Goal: Transaction & Acquisition: Purchase product/service

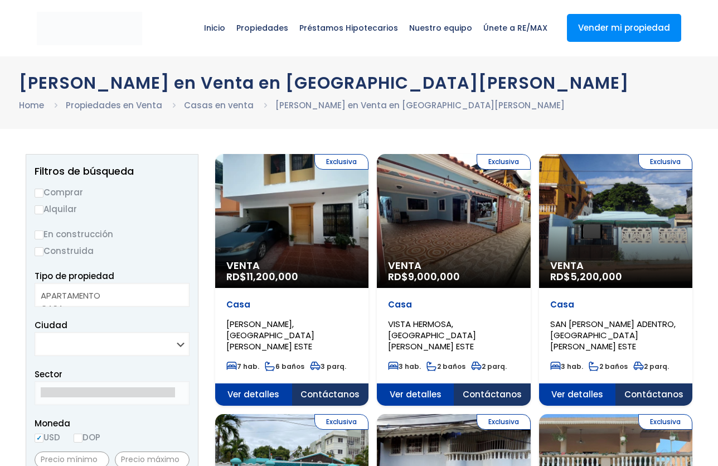
select select
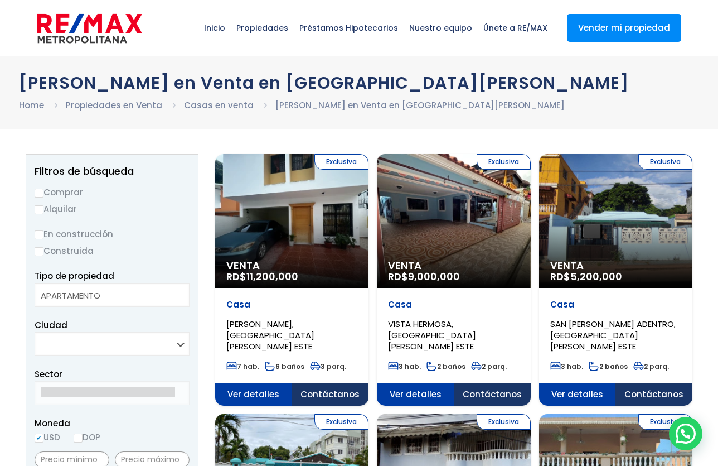
click at [40, 233] on input "En construcción" at bounding box center [39, 234] width 9 height 9
radio input "true"
select select "apartment"
click at [60, 290] on option "APARTAMENTO" at bounding box center [108, 295] width 134 height 13
click at [115, 346] on select "SANTO DOMINGO DE GUZMÁN SANTO DOMINGO ESTE SANTO DOMINGO OESTE SANTO DOMINGO NO…" at bounding box center [112, 344] width 155 height 24
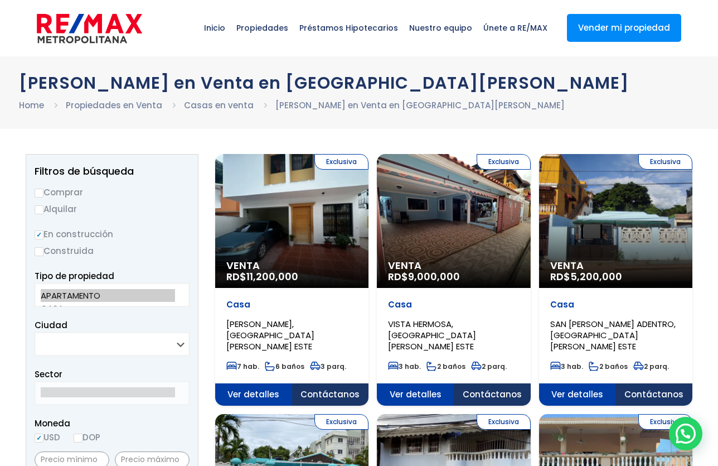
select select "148"
click at [35, 332] on select "SANTO DOMINGO DE GUZMÁN SANTO DOMINGO ESTE SANTO DOMINGO OESTE SANTO DOMINGO NO…" at bounding box center [112, 344] width 155 height 24
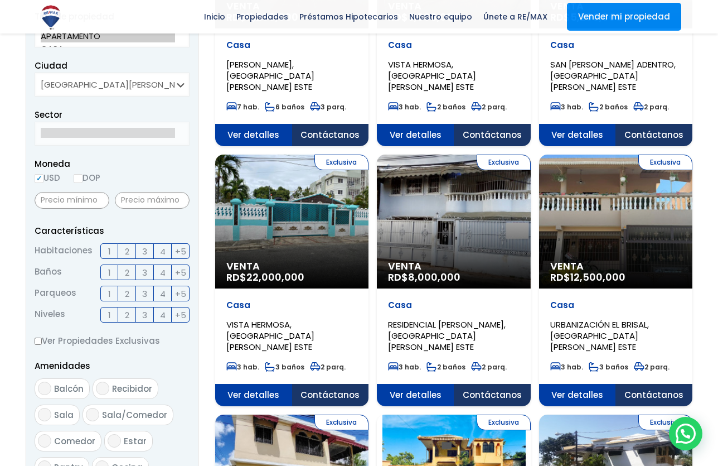
scroll to position [260, 0]
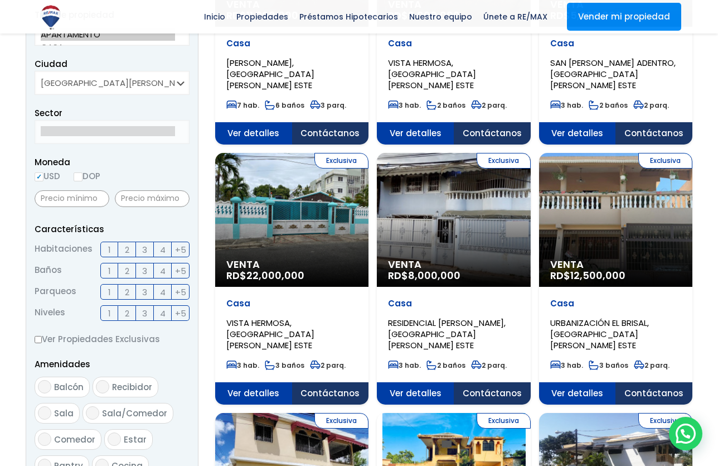
click at [141, 248] on label "3" at bounding box center [145, 249] width 18 height 16
click at [0, 0] on input "3" at bounding box center [0, 0] width 0 height 0
click at [127, 269] on span "2" at bounding box center [127, 271] width 4 height 14
click at [0, 0] on input "2" at bounding box center [0, 0] width 0 height 0
click at [109, 294] on span "1" at bounding box center [109, 292] width 3 height 14
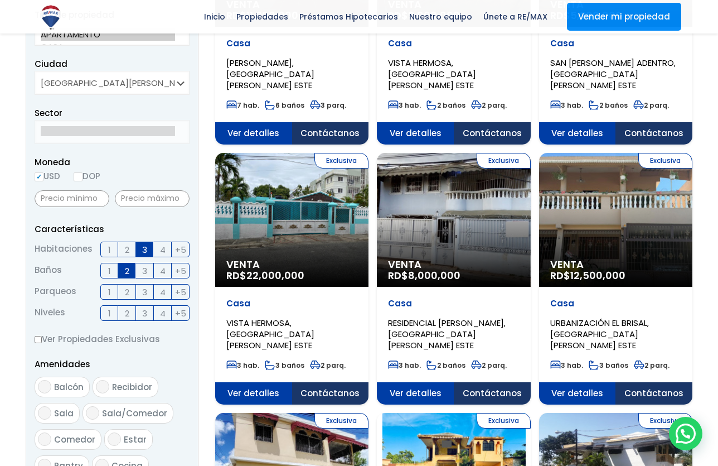
click at [0, 0] on input "1" at bounding box center [0, 0] width 0 height 0
click at [109, 316] on span "1" at bounding box center [109, 313] width 3 height 14
click at [0, 0] on input "1" at bounding box center [0, 0] width 0 height 0
click at [68, 391] on span "Balcón" at bounding box center [69, 387] width 30 height 12
click at [51, 391] on input "Balcón" at bounding box center [44, 386] width 13 height 13
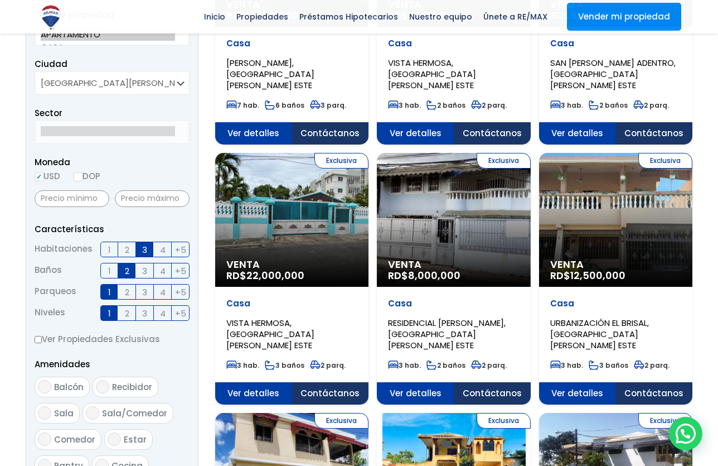
checkbox input "true"
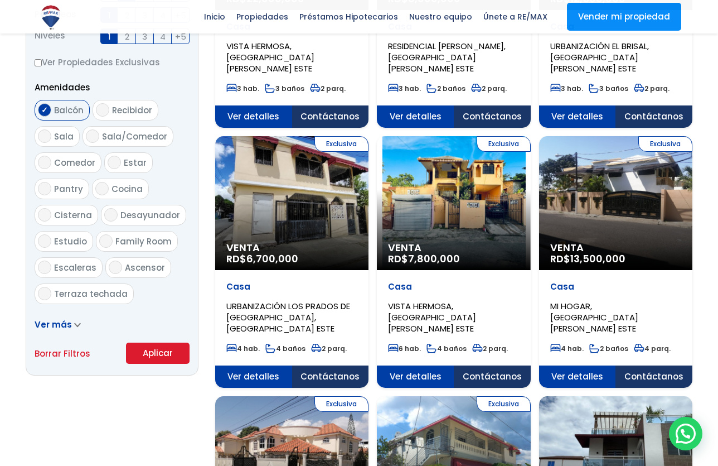
scroll to position [468, 0]
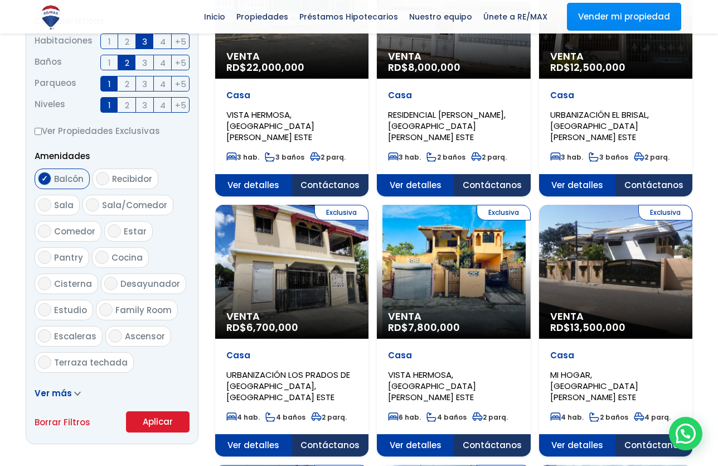
click at [62, 390] on span "Ver más" at bounding box center [53, 393] width 37 height 12
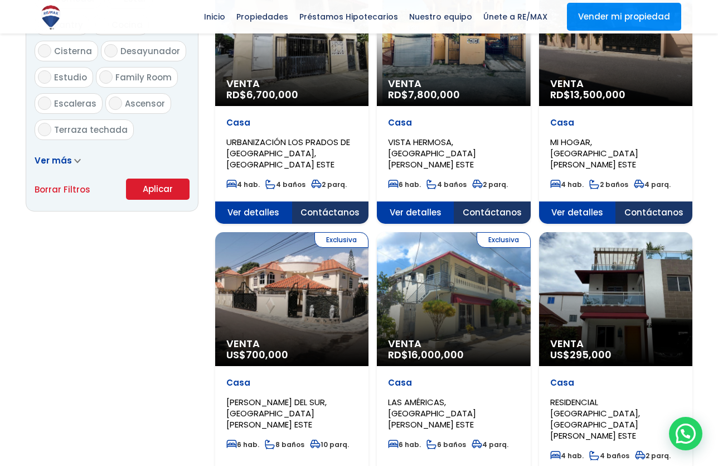
scroll to position [577, 0]
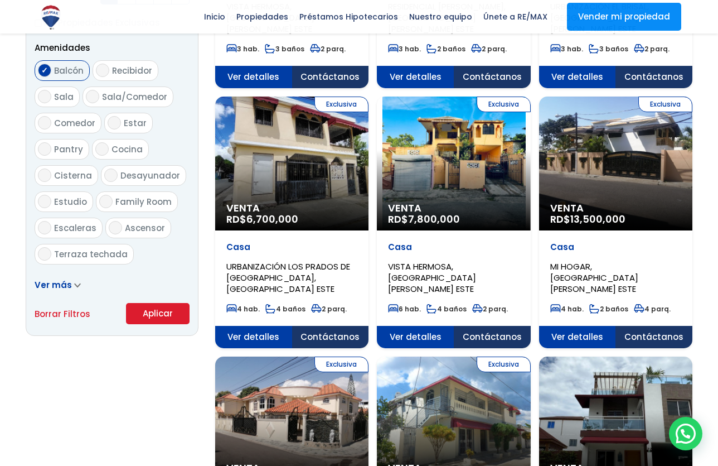
click at [145, 307] on button "Aplicar" at bounding box center [158, 313] width 64 height 21
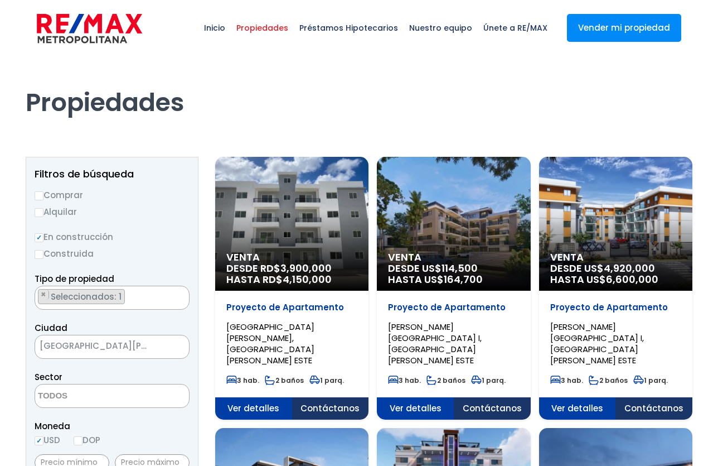
drag, startPoint x: 0, startPoint y: 0, endPoint x: 171, endPoint y: 314, distance: 357.3
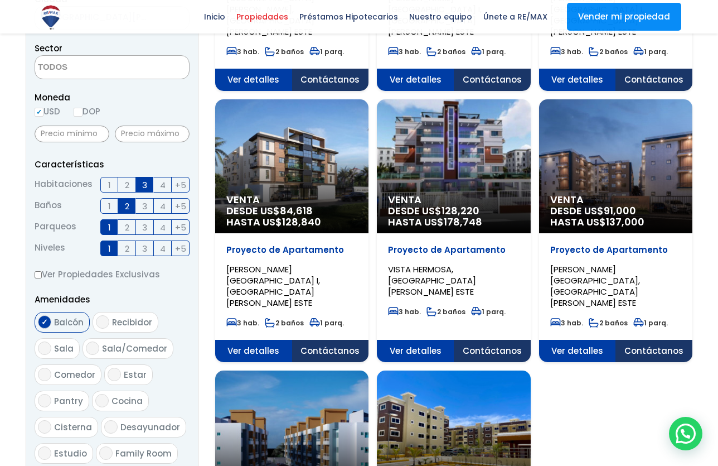
scroll to position [317, 0]
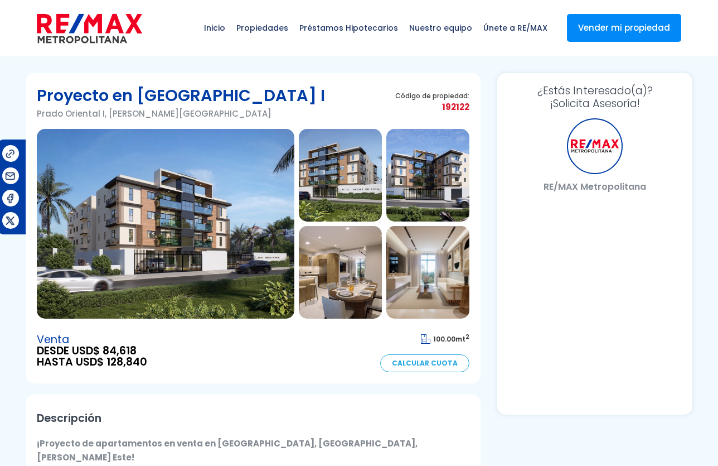
select select "PR"
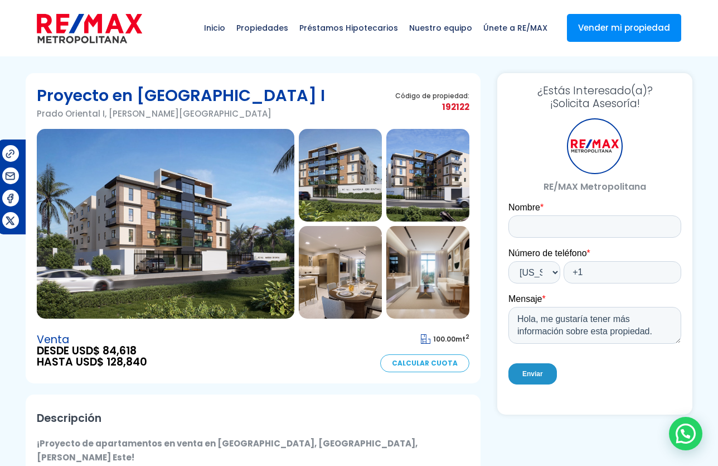
click at [338, 189] on img at bounding box center [340, 175] width 83 height 93
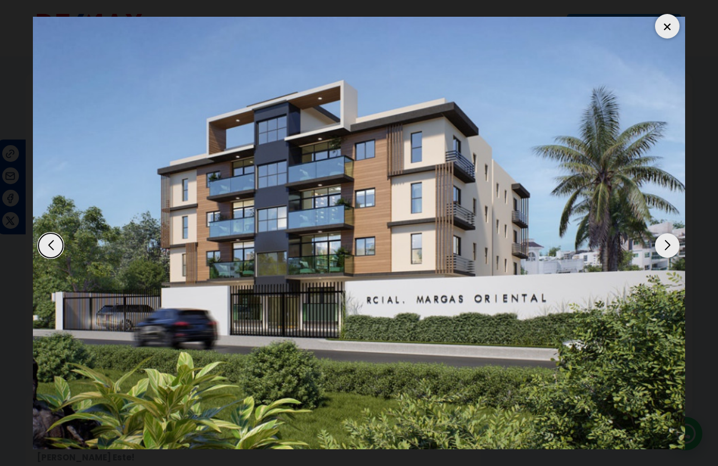
click at [667, 249] on div "Next slide" at bounding box center [667, 245] width 25 height 25
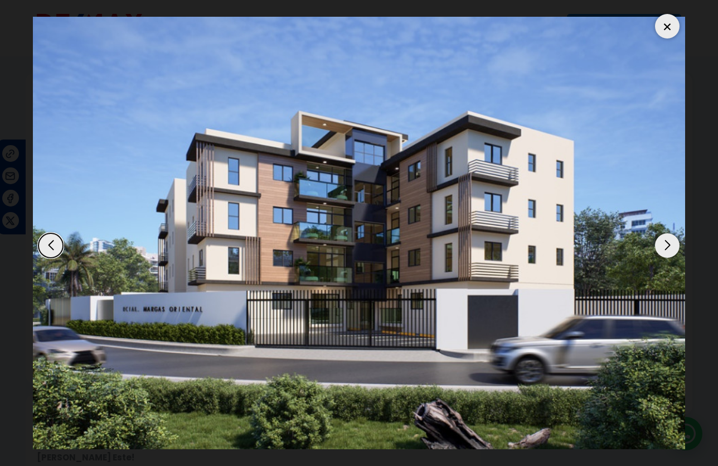
click at [667, 249] on div "Next slide" at bounding box center [667, 245] width 25 height 25
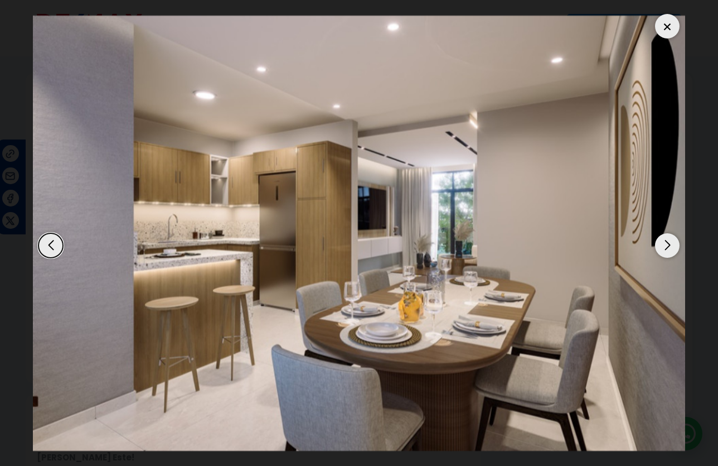
click at [667, 249] on div "Next slide" at bounding box center [667, 245] width 25 height 25
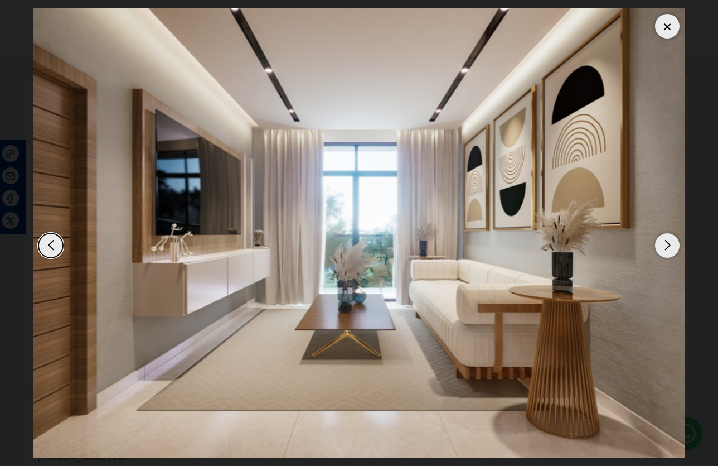
click at [667, 249] on div "Next slide" at bounding box center [667, 245] width 25 height 25
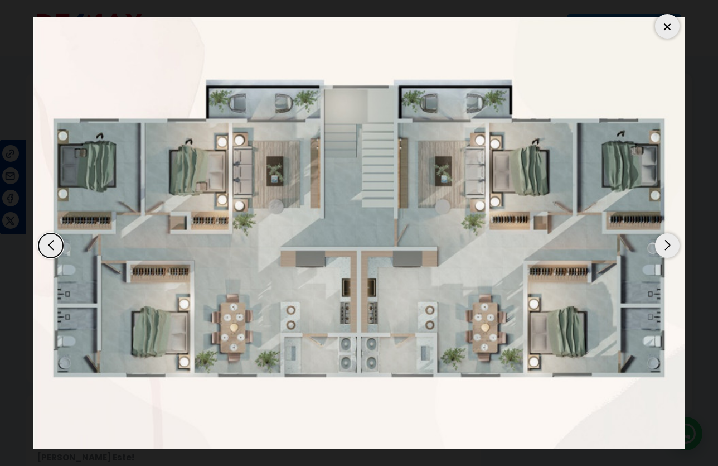
click at [667, 249] on div "Next slide" at bounding box center [667, 245] width 25 height 25
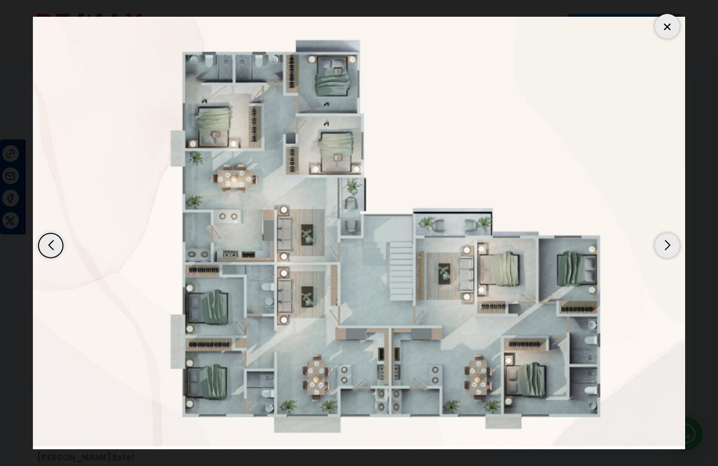
click at [667, 249] on div "Next slide" at bounding box center [667, 245] width 25 height 25
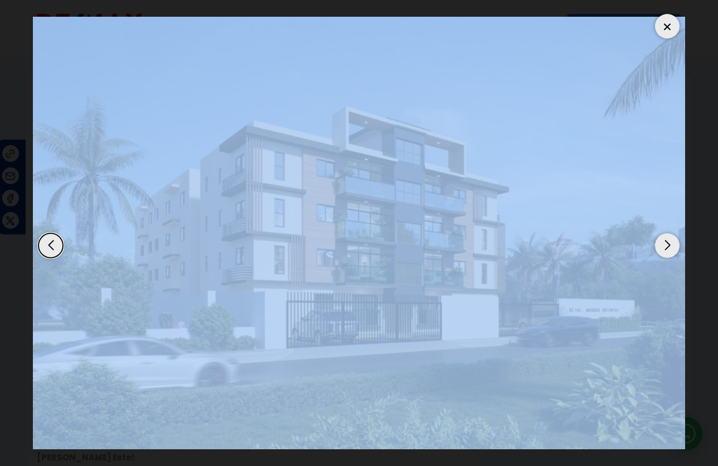
click at [667, 249] on div "Next slide" at bounding box center [667, 245] width 25 height 25
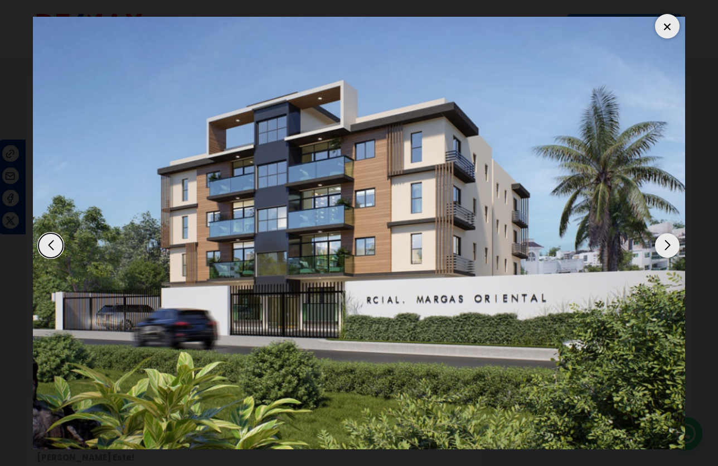
click at [666, 25] on div at bounding box center [667, 26] width 25 height 25
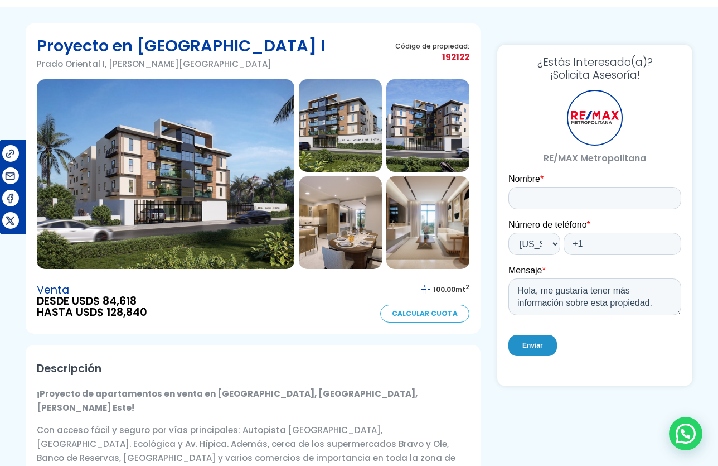
scroll to position [49, 0]
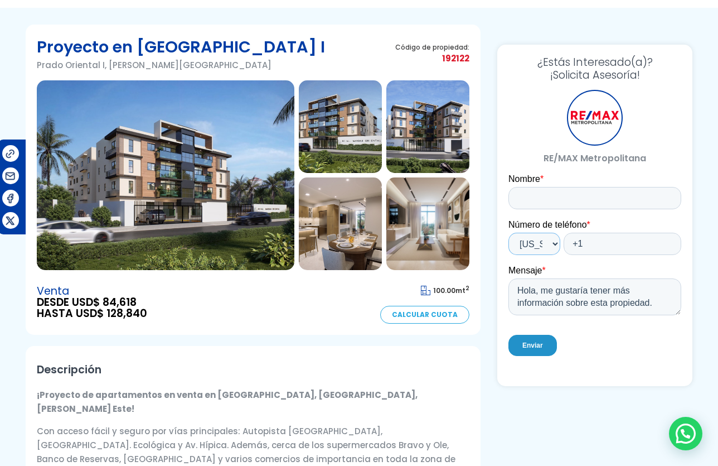
click at [551, 243] on select "* Afghanistan (‫افغانستان‬‎) Albania (Shqipëri) Algeria (‫الجزائر‬‎) American S…" at bounding box center [534, 244] width 52 height 22
click at [508, 233] on select "* Afghanistan (‫افغانستان‬‎) Albania (Shqipëri) Algeria (‫الجزائر‬‎) American S…" at bounding box center [534, 244] width 52 height 22
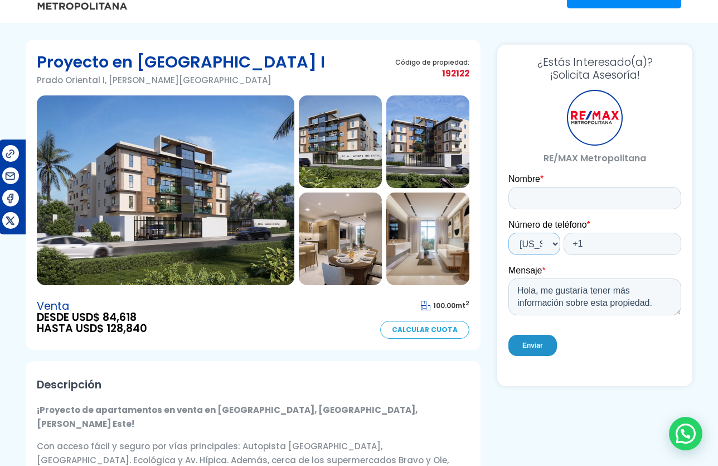
scroll to position [0, 0]
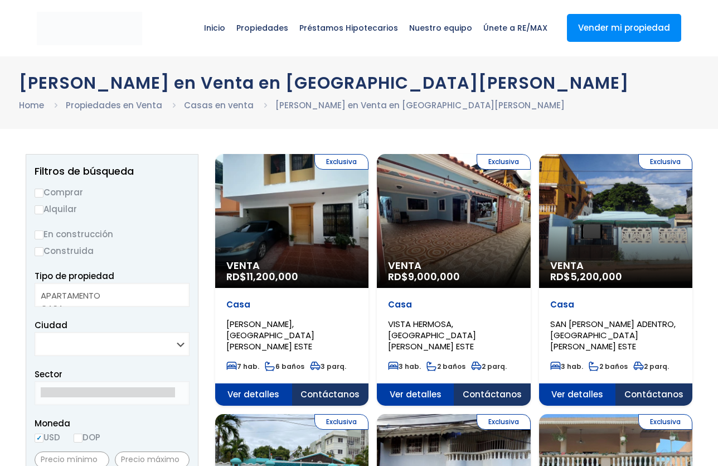
select select
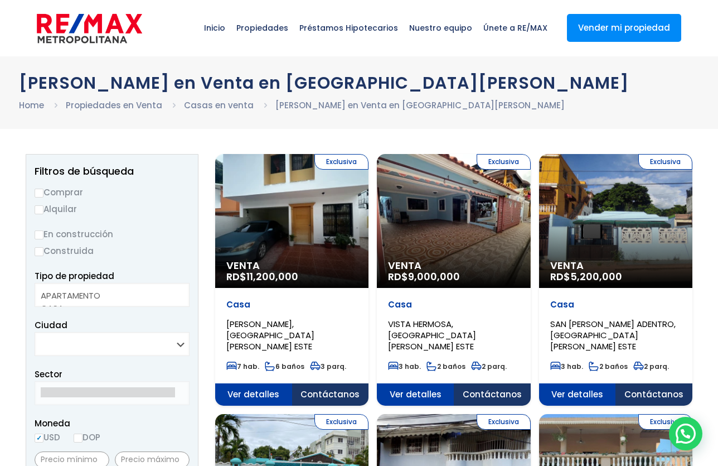
click at [42, 190] on input "Comprar" at bounding box center [39, 192] width 9 height 9
radio input "true"
click at [40, 234] on input "En construcción" at bounding box center [39, 234] width 9 height 9
radio input "true"
click at [40, 254] on input "Construida" at bounding box center [39, 251] width 9 height 9
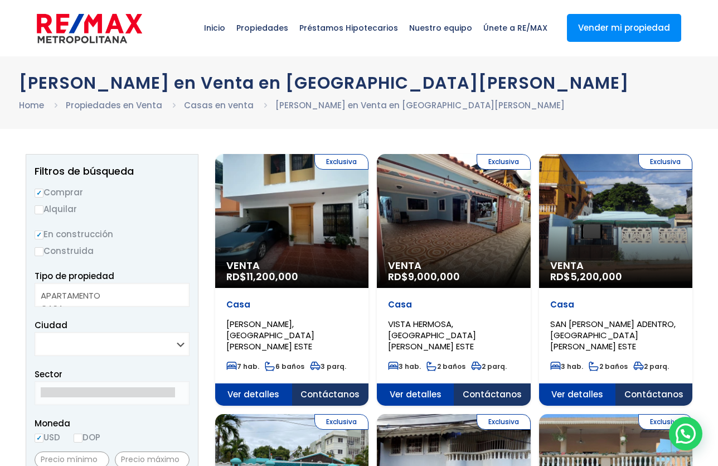
radio input "true"
select select "apartment"
click at [94, 294] on option "APARTAMENTO" at bounding box center [108, 295] width 134 height 13
click at [83, 346] on select "[GEOGRAPHIC_DATA][PERSON_NAME][PERSON_NAME] ESTE [GEOGRAPHIC_DATA][PERSON_NAME]…" at bounding box center [112, 344] width 155 height 24
select select "148"
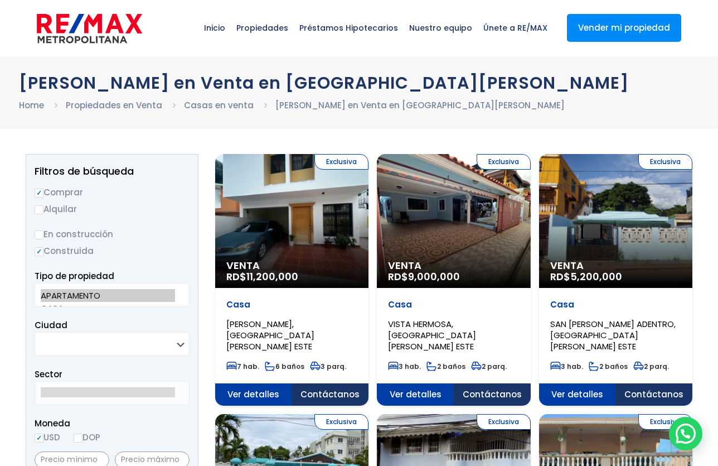
click at [35, 332] on select "[GEOGRAPHIC_DATA][PERSON_NAME][PERSON_NAME] ESTE [GEOGRAPHIC_DATA][PERSON_NAME]…" at bounding box center [112, 344] width 155 height 24
click at [183, 343] on select "[GEOGRAPHIC_DATA][PERSON_NAME][PERSON_NAME] ESTE [GEOGRAPHIC_DATA][PERSON_NAME]…" at bounding box center [112, 344] width 155 height 24
click at [138, 371] on div "Sector" at bounding box center [112, 386] width 155 height 38
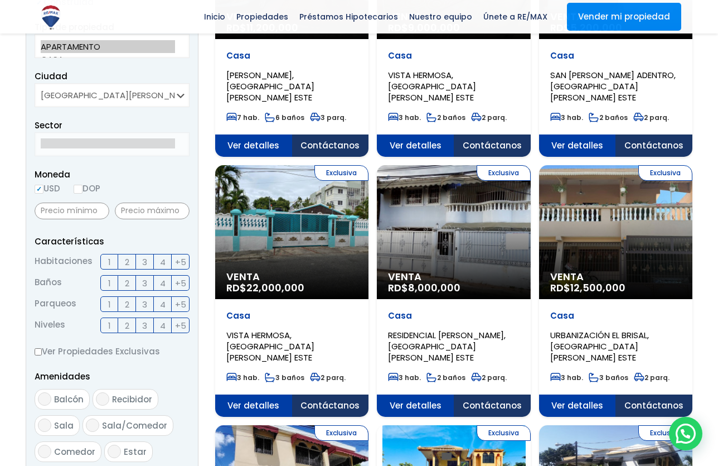
scroll to position [240, 0]
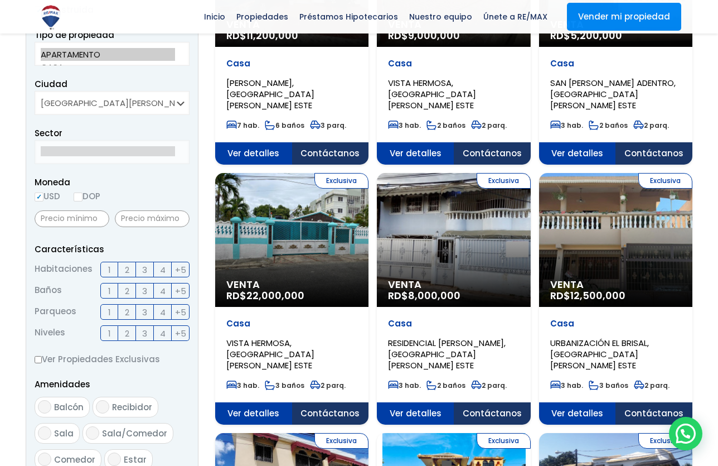
click at [77, 222] on input "text" at bounding box center [72, 218] width 75 height 17
click at [138, 216] on input "text" at bounding box center [152, 218] width 75 height 17
click at [145, 269] on span "3" at bounding box center [144, 270] width 5 height 14
click at [0, 0] on input "3" at bounding box center [0, 0] width 0 height 0
click at [127, 290] on span "2" at bounding box center [127, 291] width 4 height 14
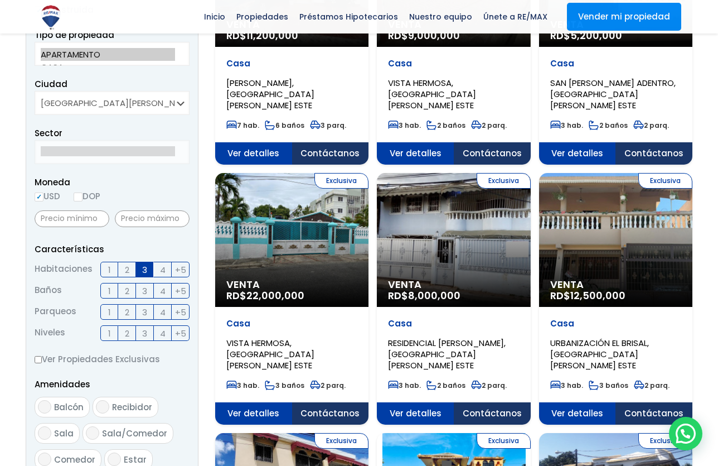
click at [0, 0] on input "2" at bounding box center [0, 0] width 0 height 0
click at [113, 310] on label "1" at bounding box center [109, 312] width 18 height 16
click at [0, 0] on input "1" at bounding box center [0, 0] width 0 height 0
click at [109, 335] on span "1" at bounding box center [109, 333] width 3 height 14
click at [0, 0] on input "1" at bounding box center [0, 0] width 0 height 0
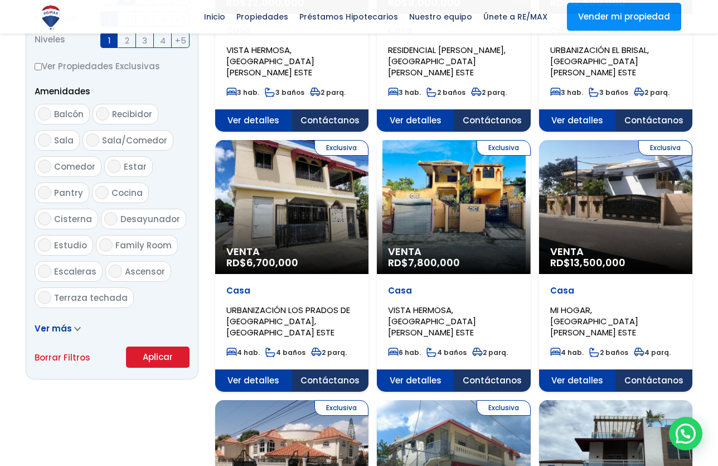
scroll to position [521, 0]
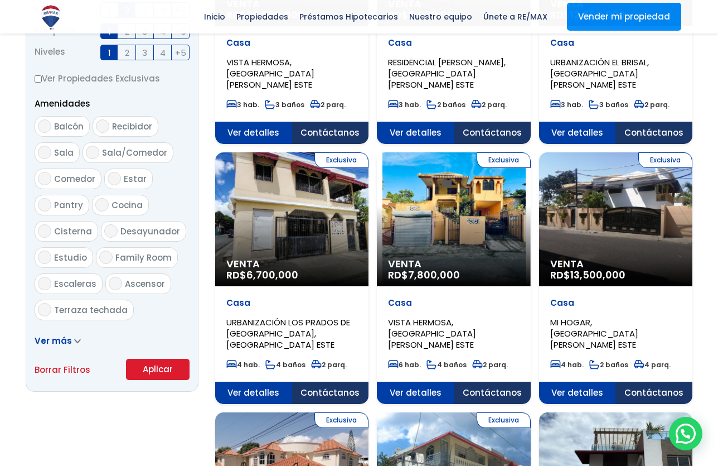
click at [136, 366] on button "Aplicar" at bounding box center [158, 369] width 64 height 21
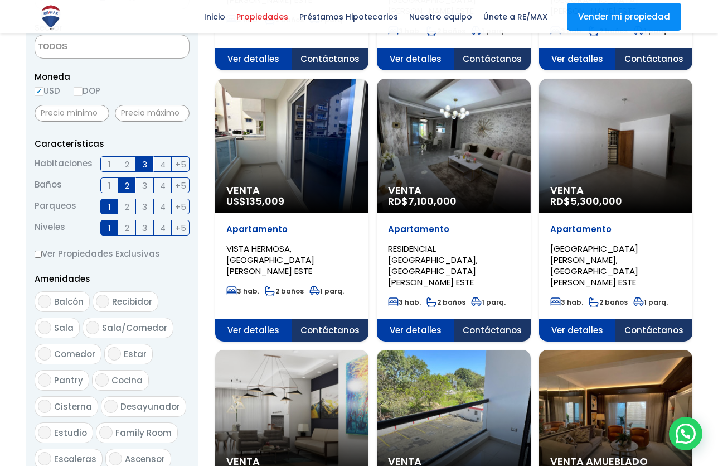
scroll to position [216, 0]
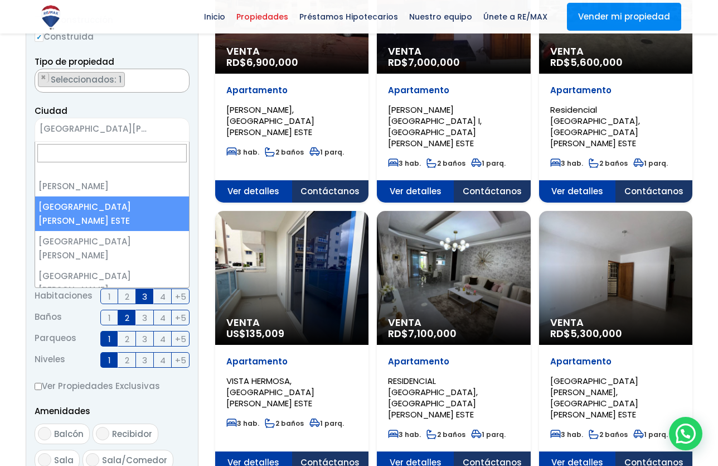
click at [153, 134] on span "[GEOGRAPHIC_DATA][PERSON_NAME] ESTE" at bounding box center [98, 129] width 126 height 16
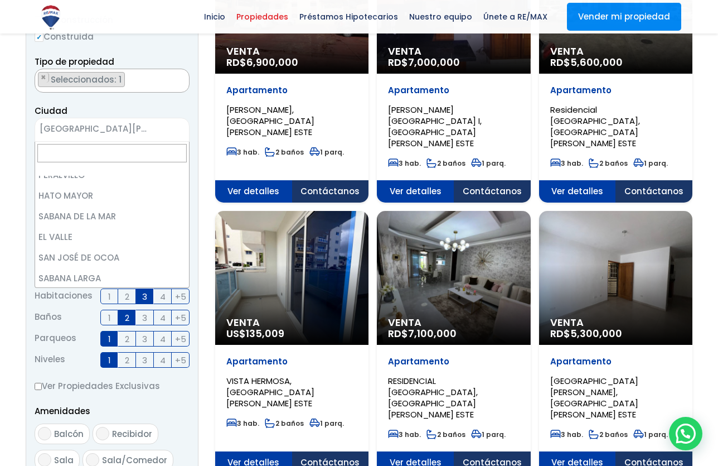
scroll to position [3272, 0]
select select "440"
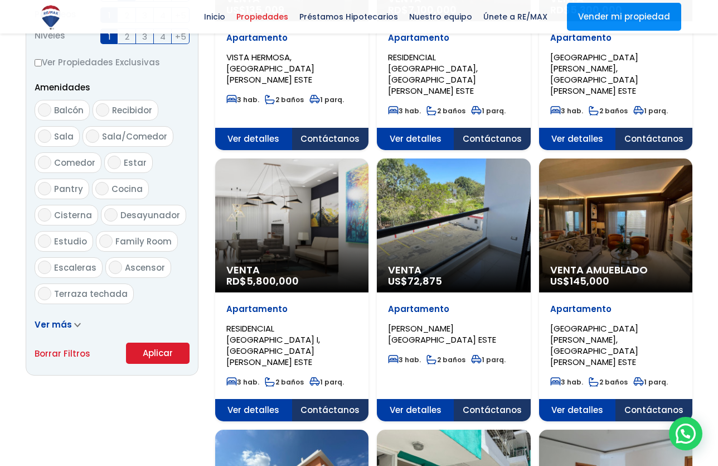
scroll to position [544, 0]
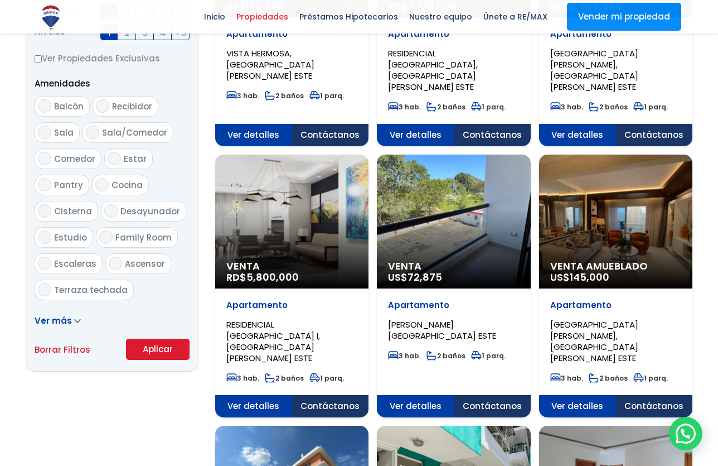
click at [162, 354] on button "Aplicar" at bounding box center [158, 348] width 64 height 21
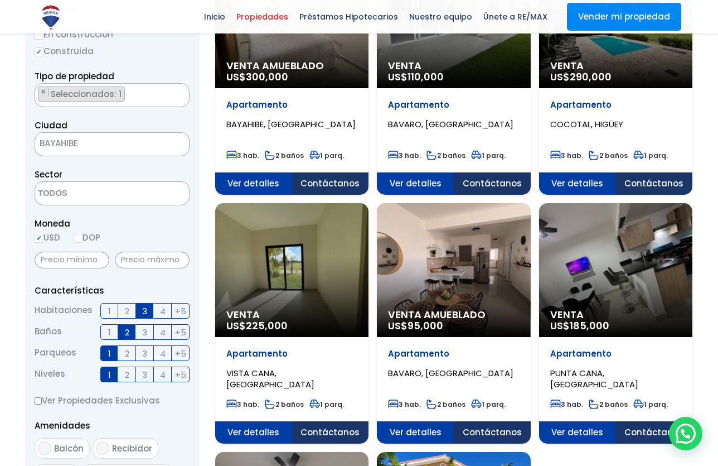
scroll to position [203, 0]
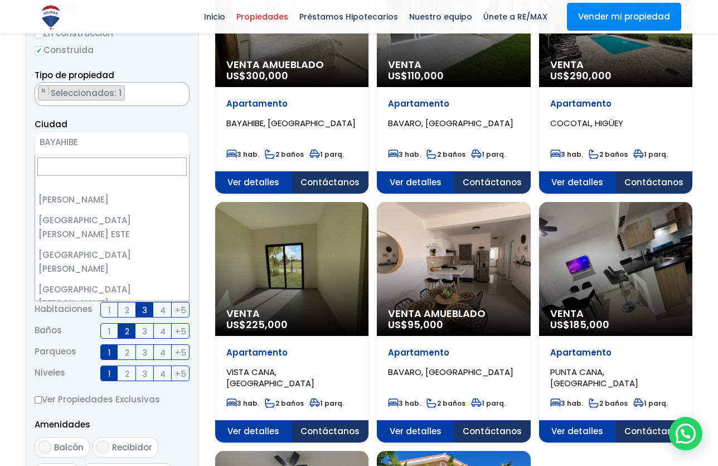
click at [91, 145] on span "BAYAHIBE" at bounding box center [98, 142] width 126 height 16
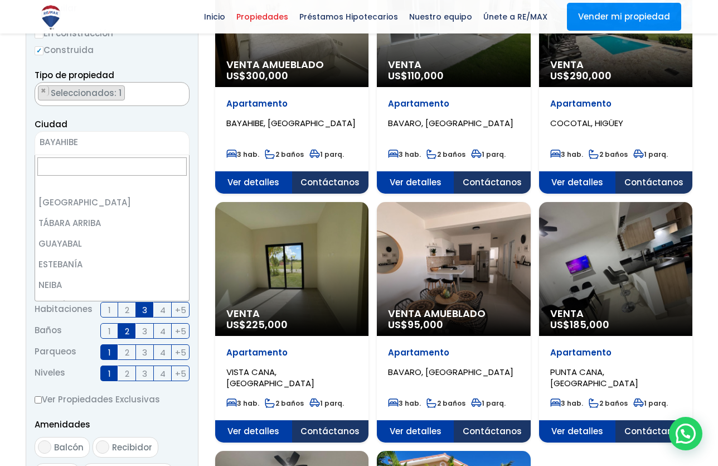
scroll to position [268, 0]
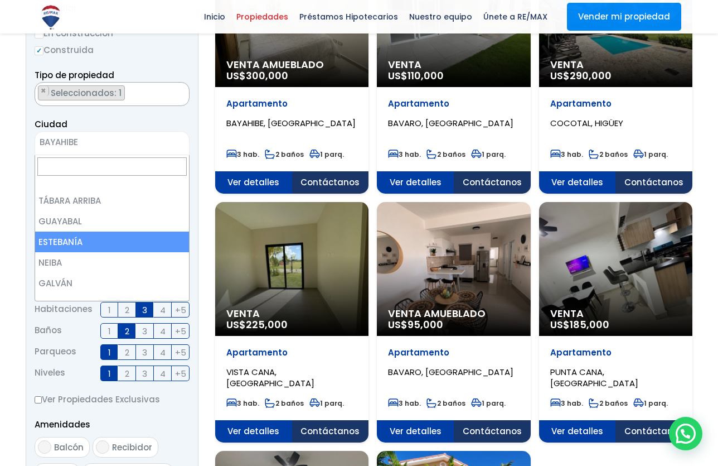
select select "11"
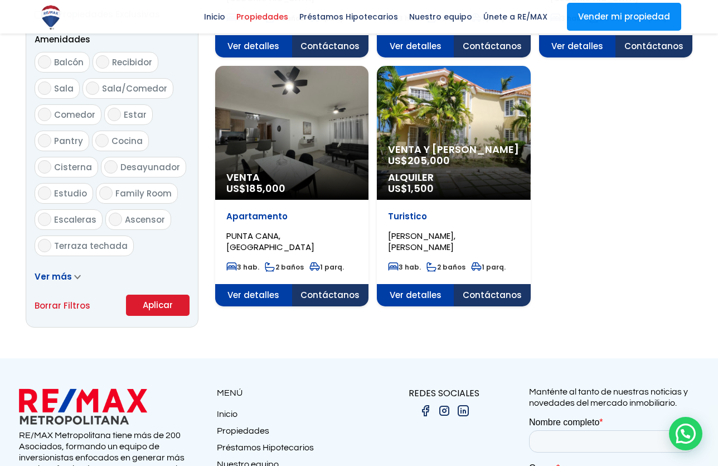
scroll to position [595, 0]
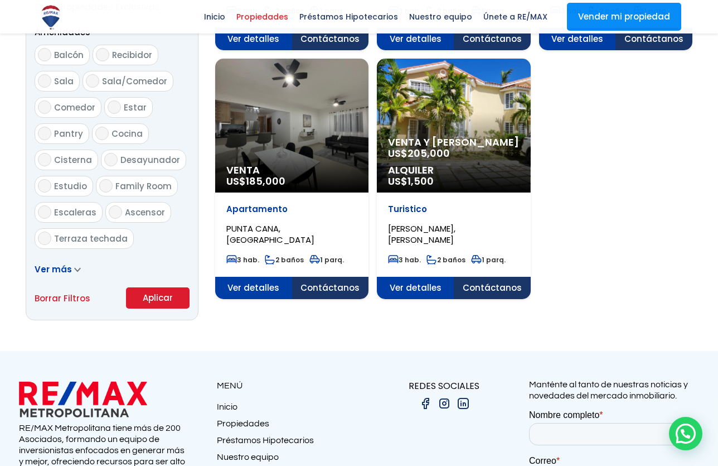
click at [163, 298] on button "Aplicar" at bounding box center [158, 297] width 64 height 21
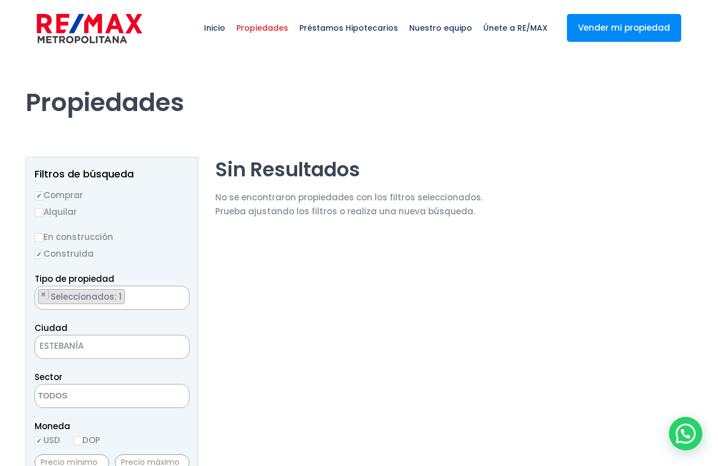
click at [161, 294] on ul "× Seleccionados: 1" at bounding box center [105, 298] width 140 height 24
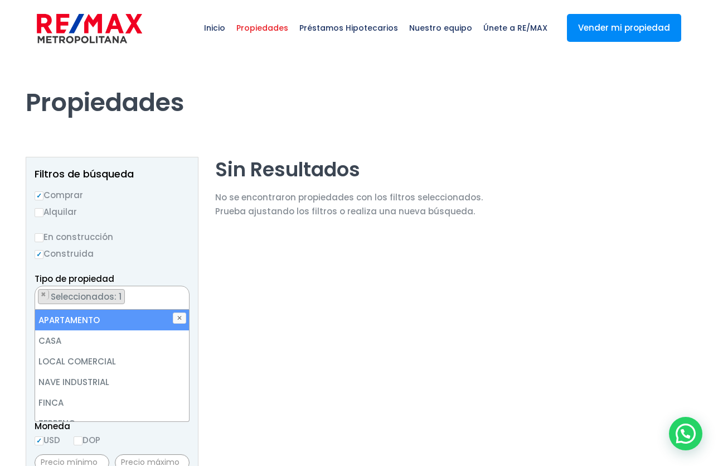
click at [105, 322] on li "APARTAMENTO" at bounding box center [112, 319] width 154 height 21
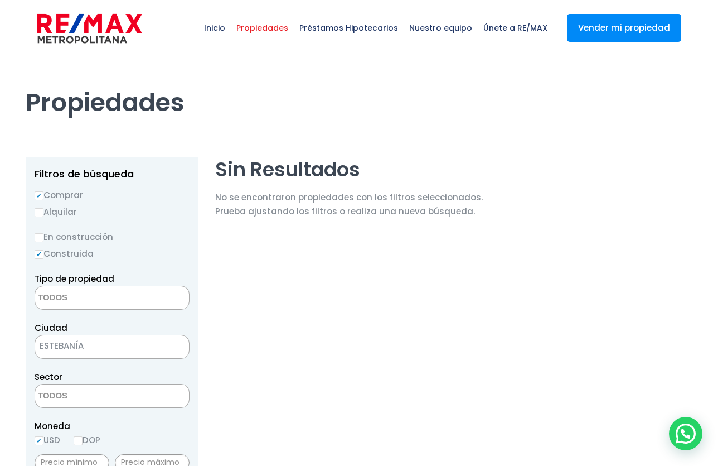
click at [134, 273] on div "Tipo de propiedad APARTAMENTO CASA LOCAL COMERCIAL NAVE INDUSTRIAL FINCA TERREN…" at bounding box center [112, 291] width 155 height 38
click at [136, 302] on span at bounding box center [112, 297] width 155 height 24
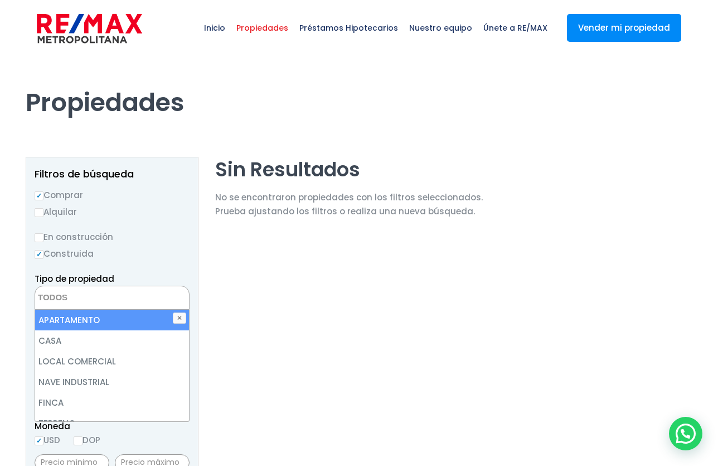
click at [127, 319] on li "APARTAMENTO" at bounding box center [112, 319] width 154 height 21
select select "apartment"
click at [127, 319] on li "APARTAMENTO" at bounding box center [112, 319] width 154 height 21
click at [128, 319] on li "APARTAMENTO" at bounding box center [112, 319] width 154 height 21
select select "apartment"
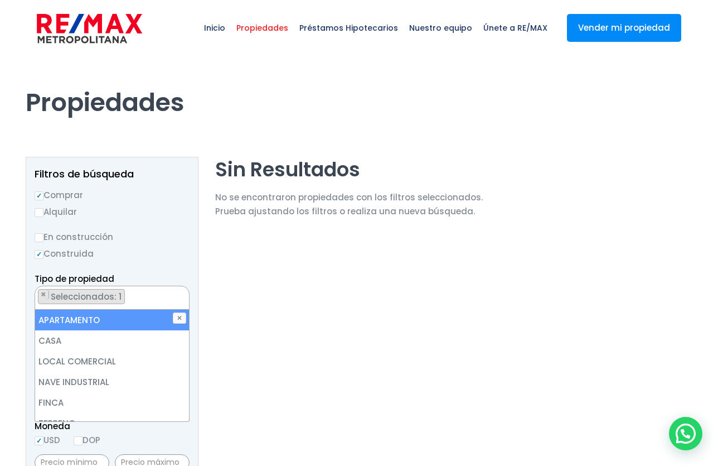
click at [181, 315] on button "✕" at bounding box center [179, 317] width 13 height 11
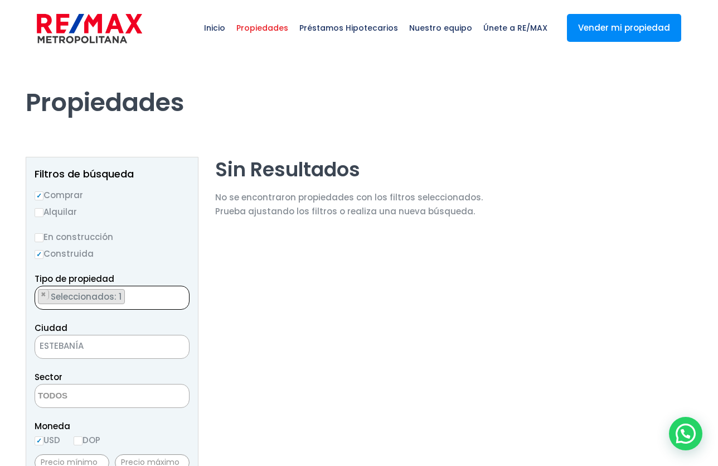
click at [141, 297] on ul "× Seleccionados: 1" at bounding box center [105, 298] width 140 height 24
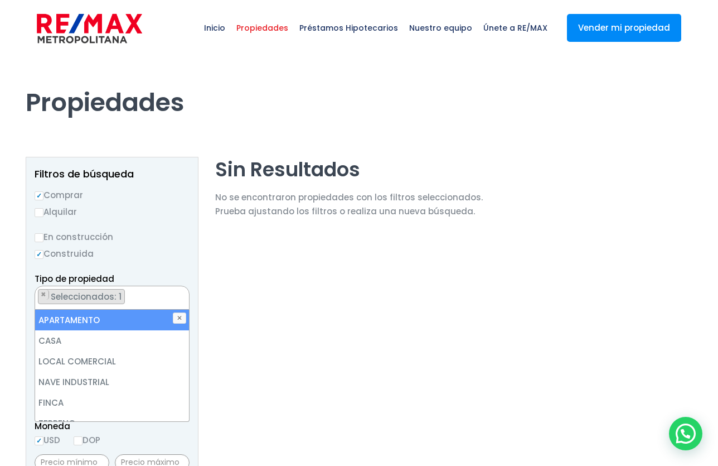
click at [95, 326] on li "APARTAMENTO" at bounding box center [112, 319] width 154 height 21
click at [118, 312] on li "APARTAMENTO" at bounding box center [112, 319] width 154 height 21
select select "apartment"
click at [105, 326] on li "APARTAMENTO" at bounding box center [112, 319] width 154 height 21
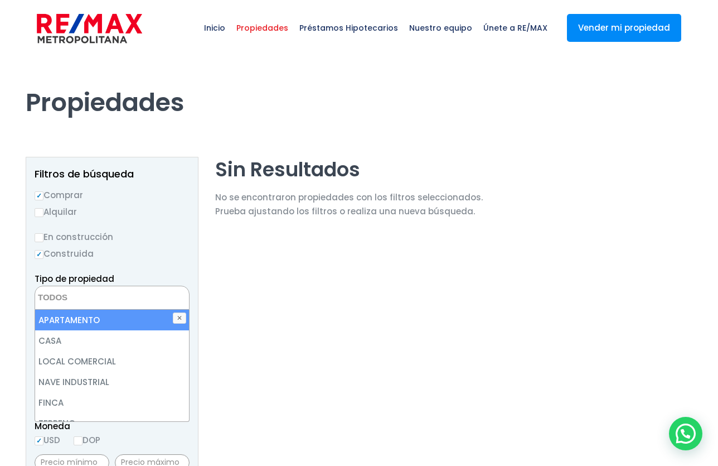
select select "apartment"
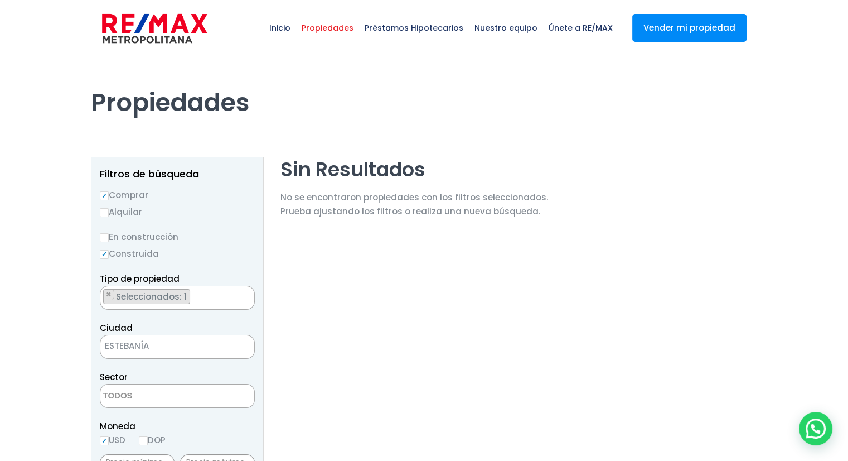
click at [238, 427] on span "Moneda" at bounding box center [177, 426] width 155 height 14
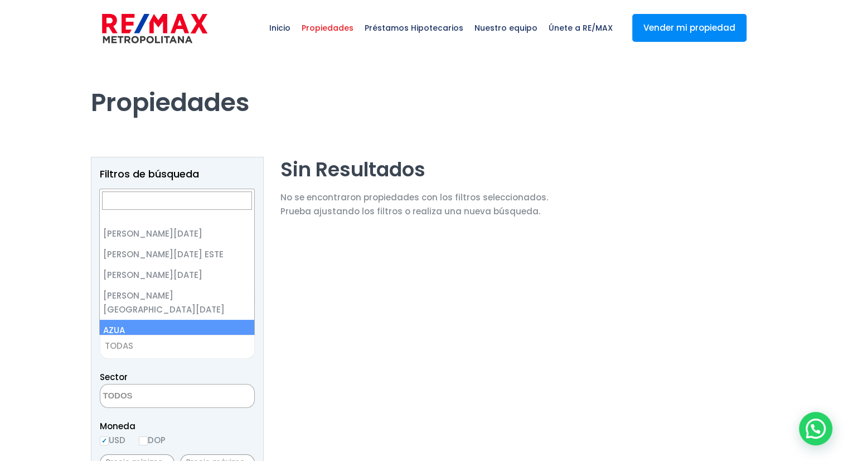
select select "2"
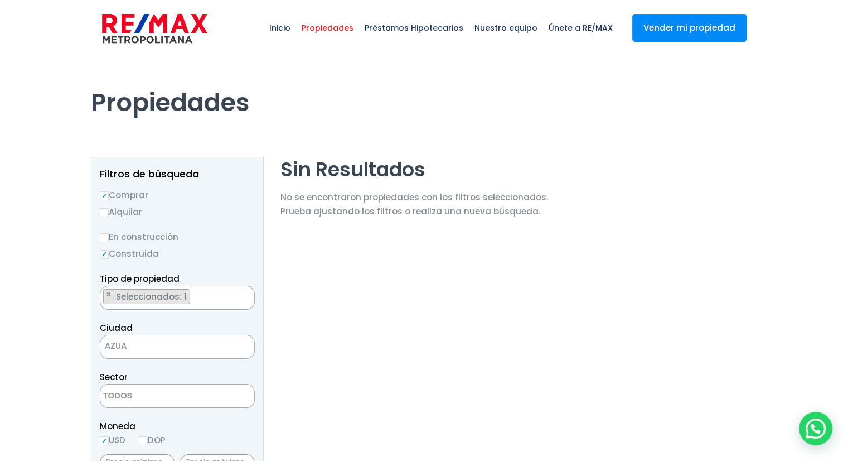
click at [212, 298] on ul "× Seleccionados: 1" at bounding box center [170, 298] width 140 height 24
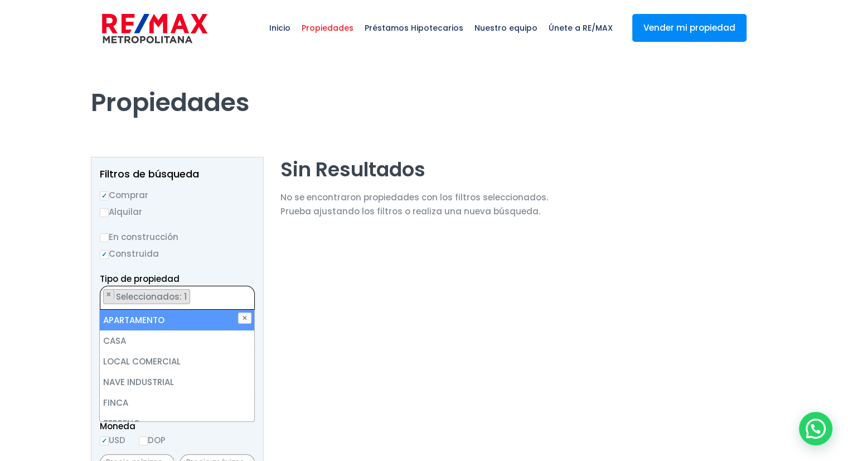
click at [167, 324] on li "APARTAMENTO" at bounding box center [177, 319] width 154 height 21
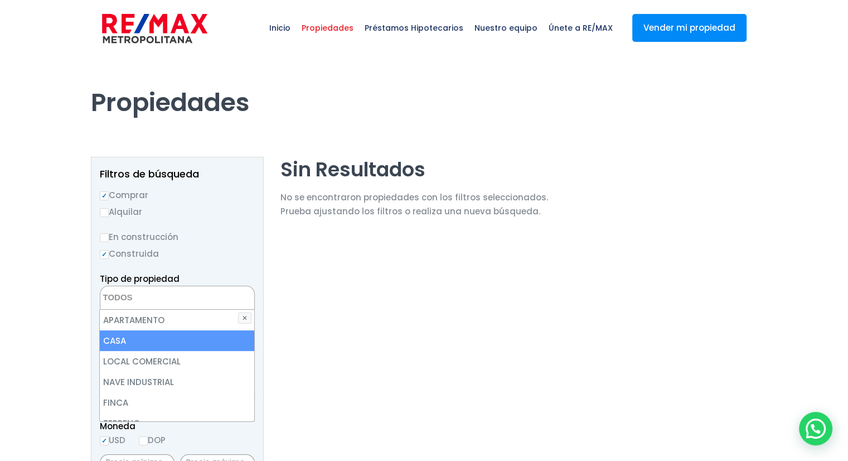
click at [141, 341] on li "CASA" at bounding box center [177, 340] width 154 height 21
select select "house"
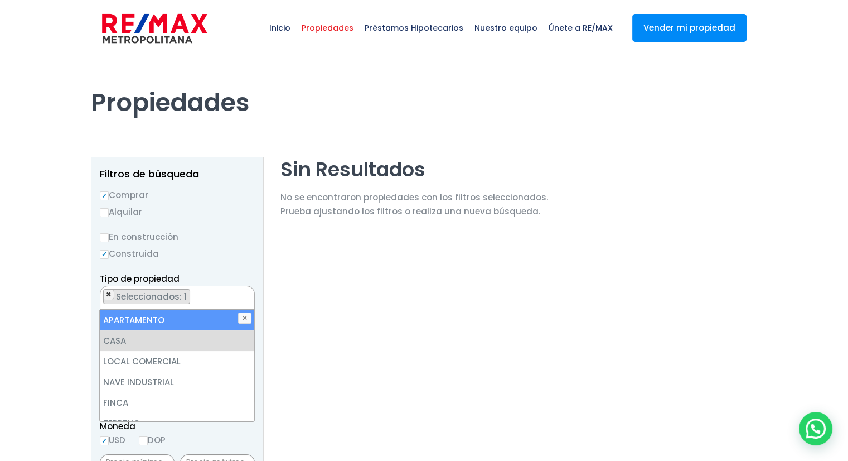
click at [109, 292] on span "×" at bounding box center [109, 294] width 6 height 10
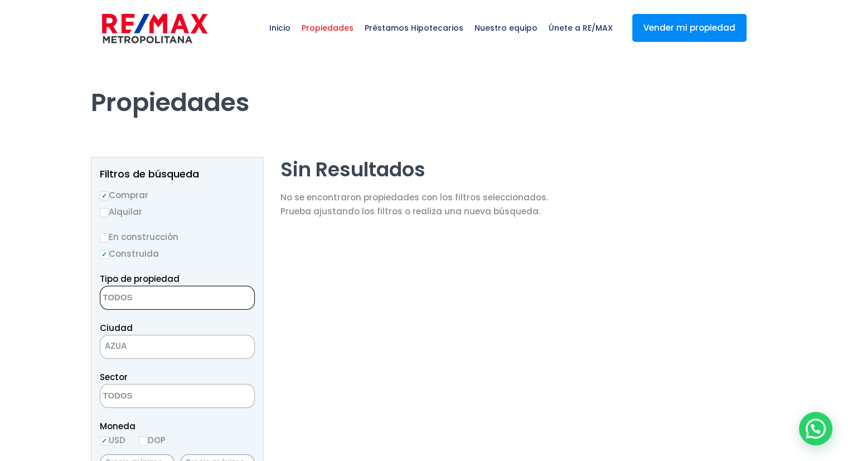
click at [159, 295] on textarea "Search" at bounding box center [154, 298] width 108 height 24
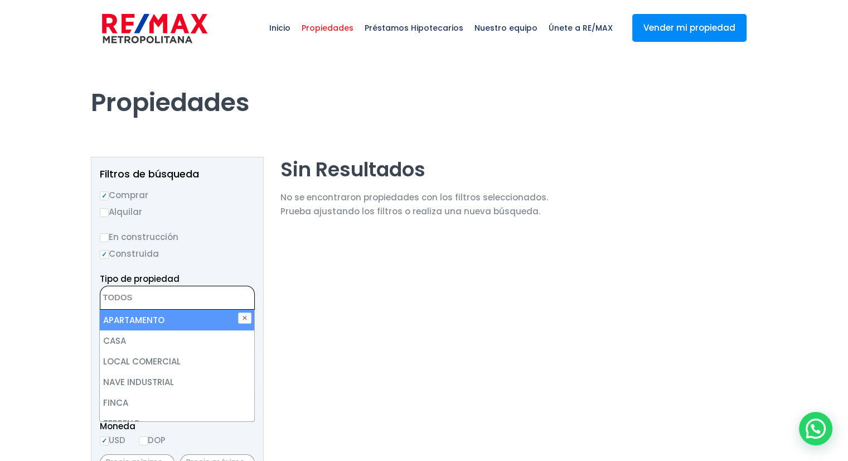
click at [154, 322] on li "APARTAMENTO" at bounding box center [177, 319] width 154 height 21
select select "apartment"
click at [109, 293] on span "×" at bounding box center [109, 294] width 6 height 10
select select
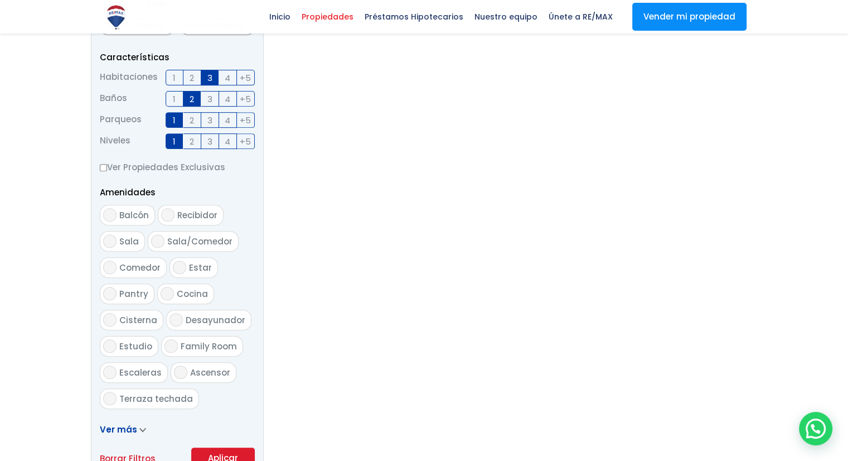
scroll to position [437, 0]
click at [230, 453] on button "Aplicar" at bounding box center [223, 455] width 64 height 21
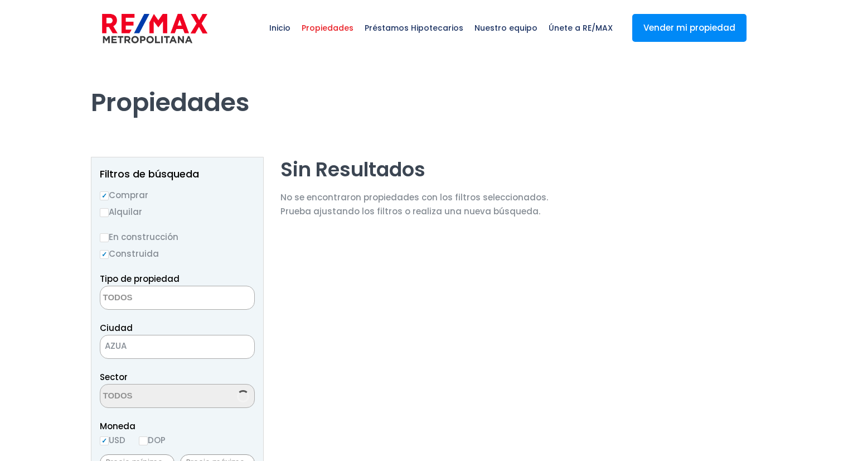
select select
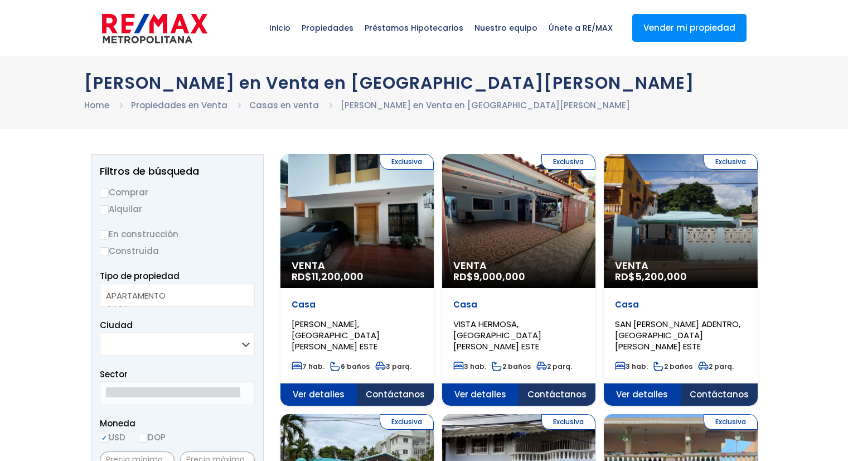
select select
click at [105, 191] on input "Comprar" at bounding box center [104, 192] width 9 height 9
radio input "true"
select select "apartment"
click at [178, 297] on option "APARTAMENTO" at bounding box center [173, 295] width 134 height 13
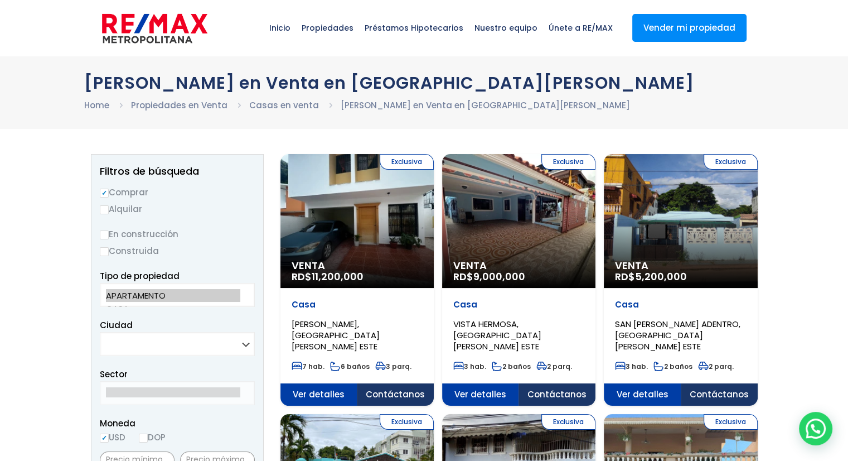
click at [172, 340] on select "SANTO DOMINGO DE GUZMÁN SANTO DOMINGO ESTE SANTO DOMINGO OESTE SANTO DOMINGO NO…" at bounding box center [177, 344] width 155 height 24
select select "148"
click at [100, 332] on select "SANTO DOMINGO DE GUZMÁN SANTO DOMINGO ESTE SANTO DOMINGO OESTE SANTO DOMINGO NO…" at bounding box center [177, 344] width 155 height 24
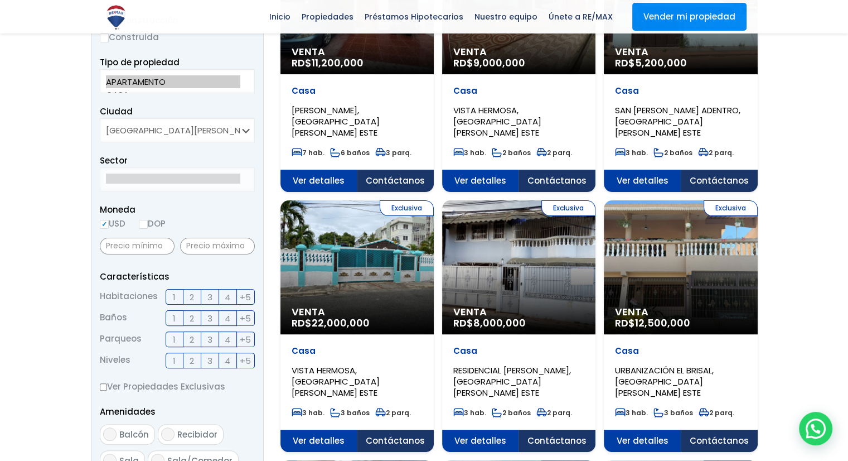
scroll to position [274, 0]
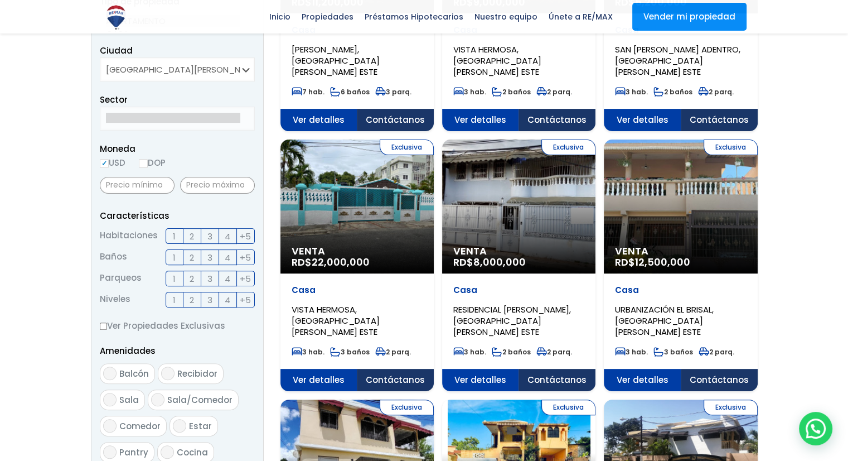
click at [207, 235] on span "3" at bounding box center [209, 236] width 5 height 14
click at [0, 0] on input "3" at bounding box center [0, 0] width 0 height 0
click at [193, 255] on span "2" at bounding box center [192, 257] width 4 height 14
click at [0, 0] on input "2" at bounding box center [0, 0] width 0 height 0
click at [176, 275] on label "1" at bounding box center [175, 278] width 18 height 16
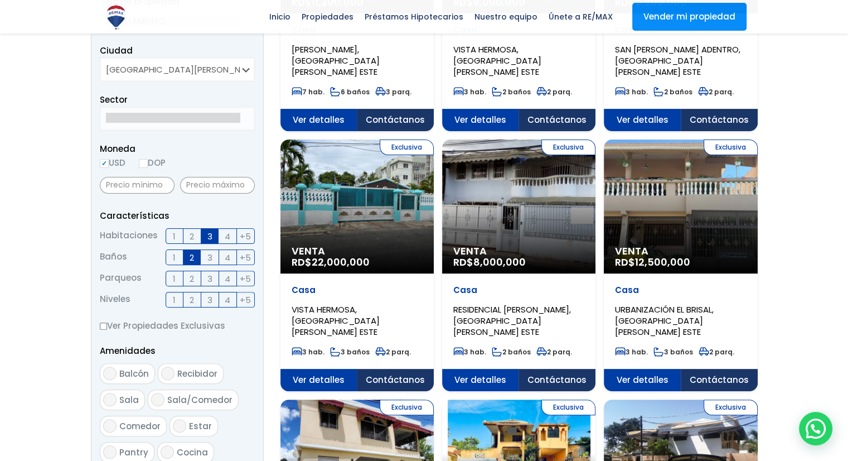
click at [0, 0] on input "1" at bounding box center [0, 0] width 0 height 0
click at [169, 304] on label "1" at bounding box center [175, 300] width 18 height 16
click at [0, 0] on input "1" at bounding box center [0, 0] width 0 height 0
click at [169, 304] on label "1" at bounding box center [175, 300] width 18 height 16
click at [0, 0] on input "1" at bounding box center [0, 0] width 0 height 0
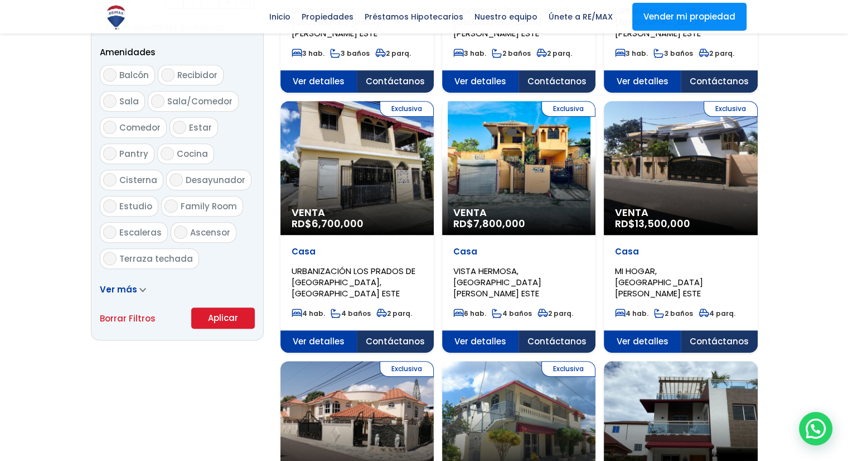
scroll to position [564, 0]
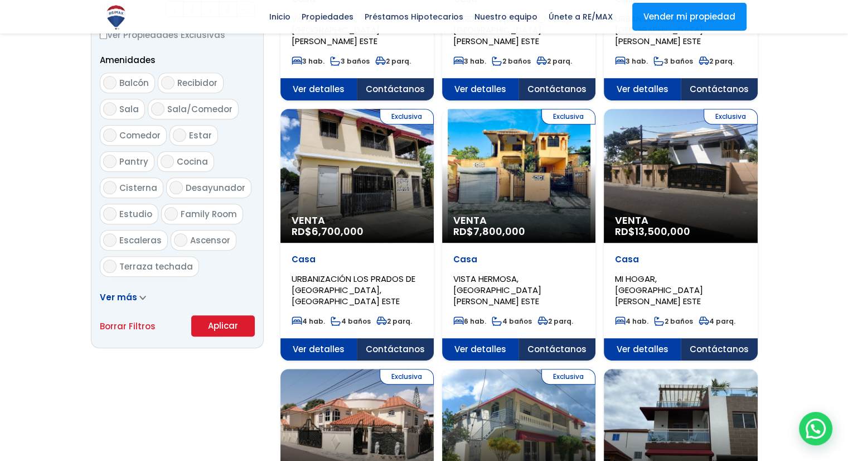
click at [226, 330] on button "Aplicar" at bounding box center [223, 325] width 64 height 21
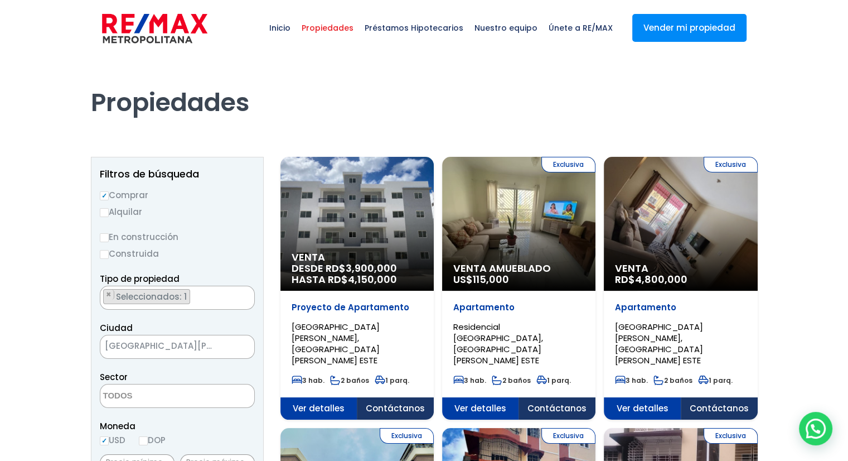
click at [423, 263] on span "Venta Amueblado" at bounding box center [357, 256] width 131 height 11
click at [434, 217] on div "Exclusiva Venta Amueblado US$ 115,000" at bounding box center [356, 224] width 153 height 134
click at [357, 397] on span "Ver detalles" at bounding box center [318, 408] width 77 height 22
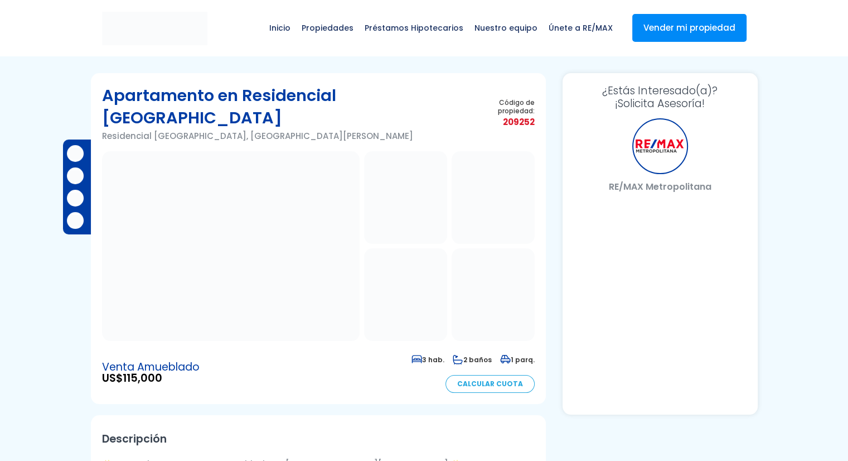
select select "PR"
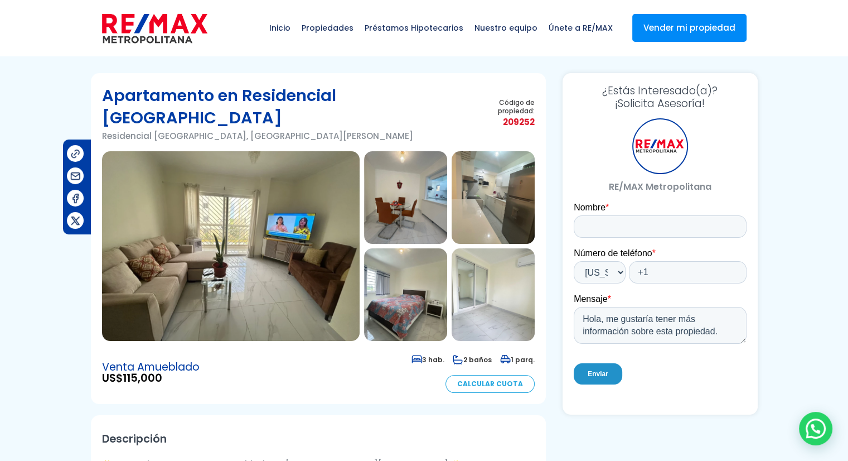
click at [387, 188] on img at bounding box center [405, 197] width 83 height 93
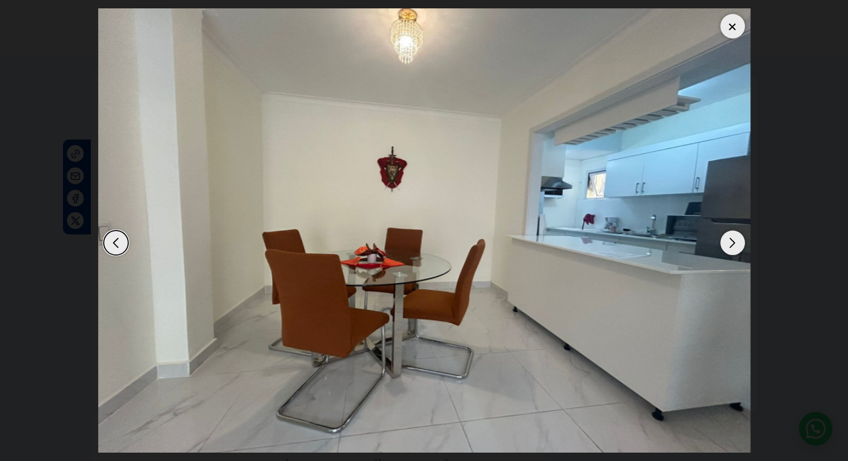
click at [729, 245] on div "Next slide" at bounding box center [732, 242] width 25 height 25
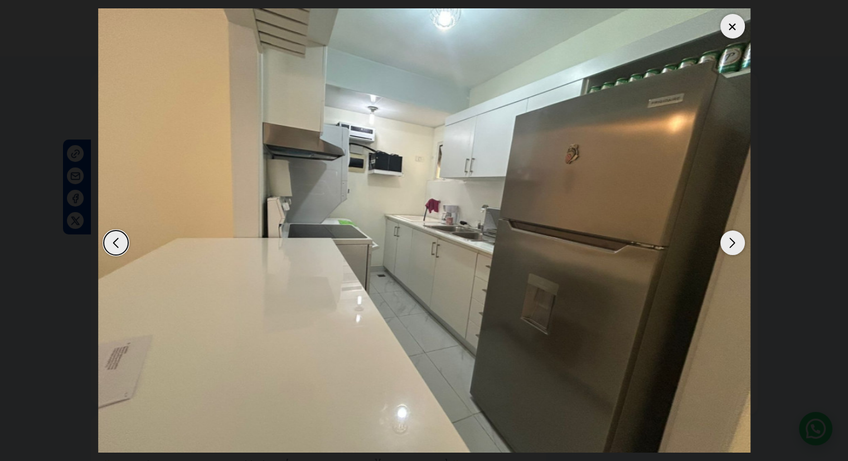
click at [729, 245] on div "Next slide" at bounding box center [732, 242] width 25 height 25
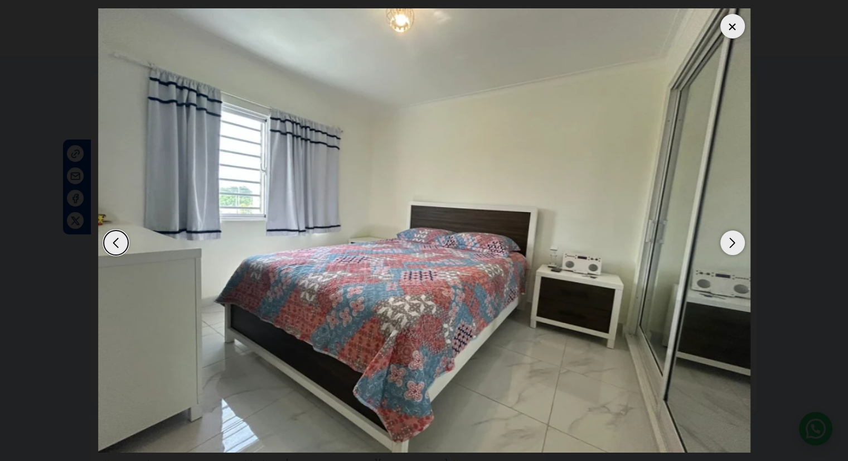
click at [729, 245] on div "Next slide" at bounding box center [732, 242] width 25 height 25
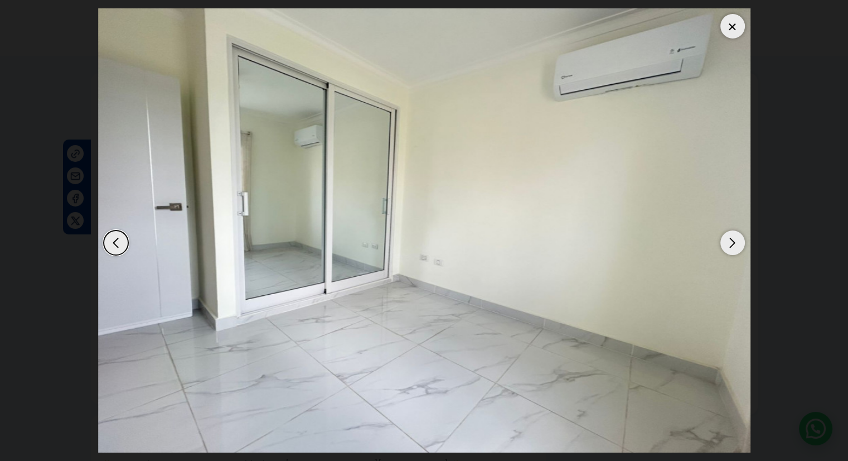
click at [729, 245] on div "Next slide" at bounding box center [732, 242] width 25 height 25
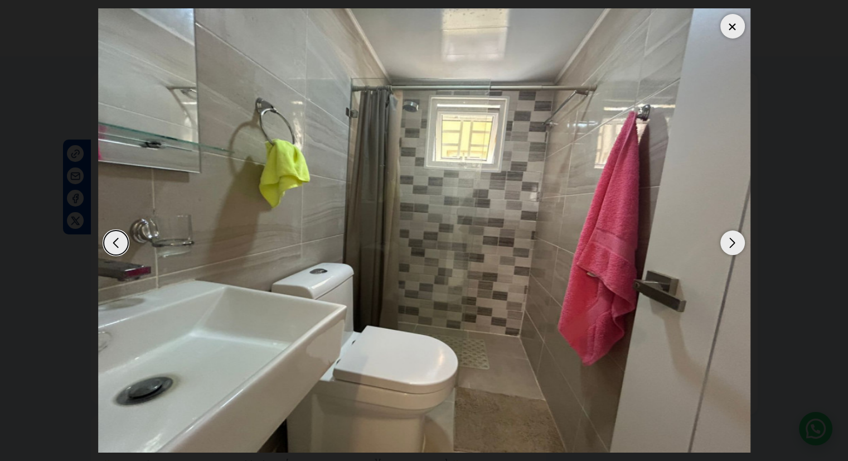
click at [729, 245] on div "Next slide" at bounding box center [732, 242] width 25 height 25
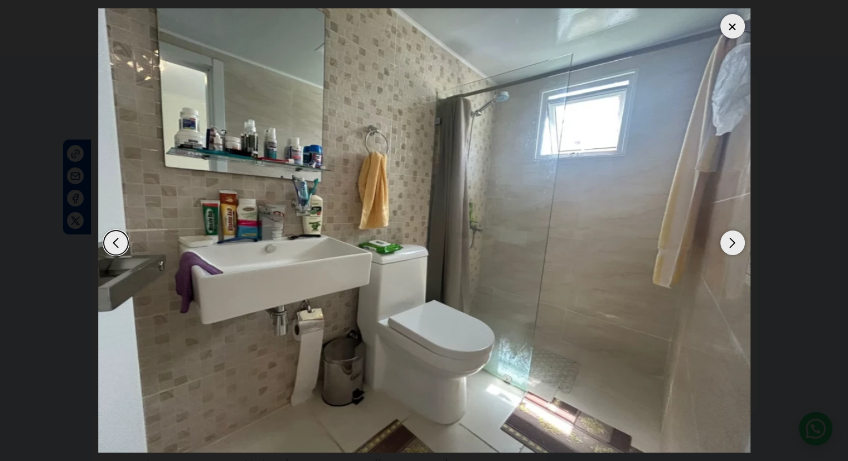
click at [729, 245] on div "Next slide" at bounding box center [732, 242] width 25 height 25
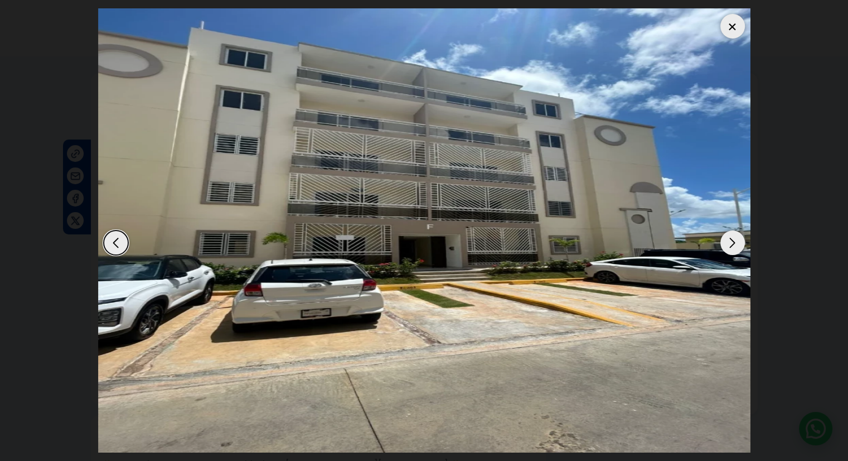
click at [729, 245] on div "Next slide" at bounding box center [732, 242] width 25 height 25
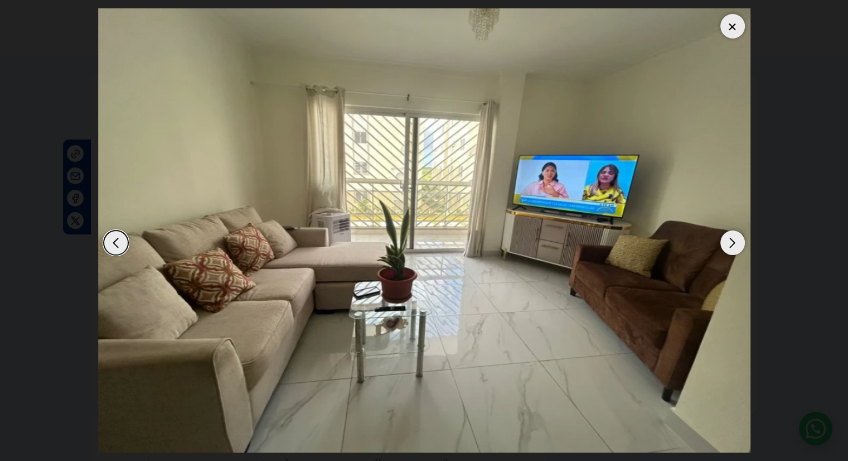
click at [729, 245] on div "Next slide" at bounding box center [732, 242] width 25 height 25
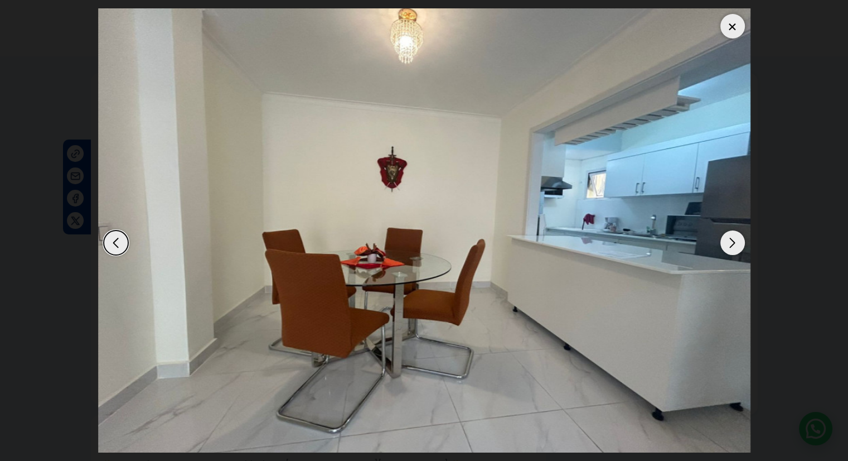
click at [729, 245] on div "Next slide" at bounding box center [732, 242] width 25 height 25
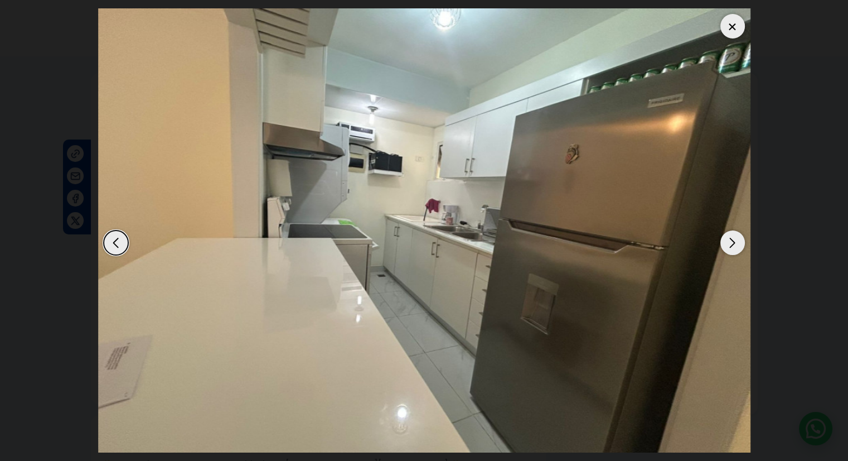
click at [729, 245] on div "Next slide" at bounding box center [732, 242] width 25 height 25
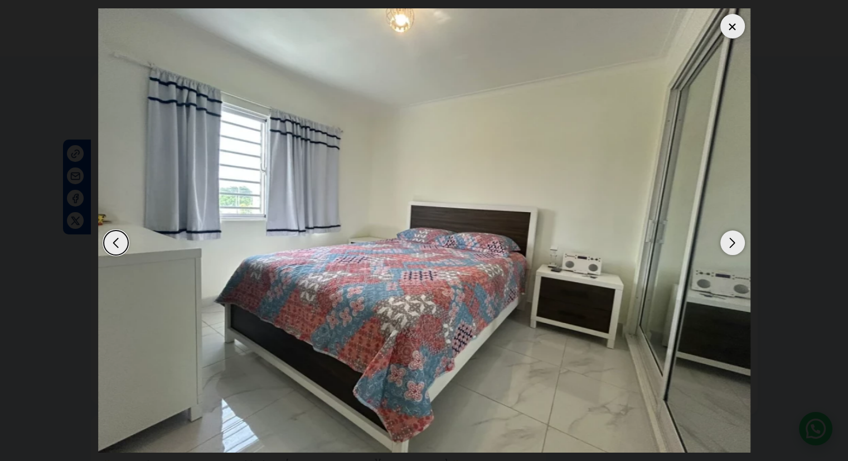
click at [731, 35] on div at bounding box center [732, 26] width 25 height 25
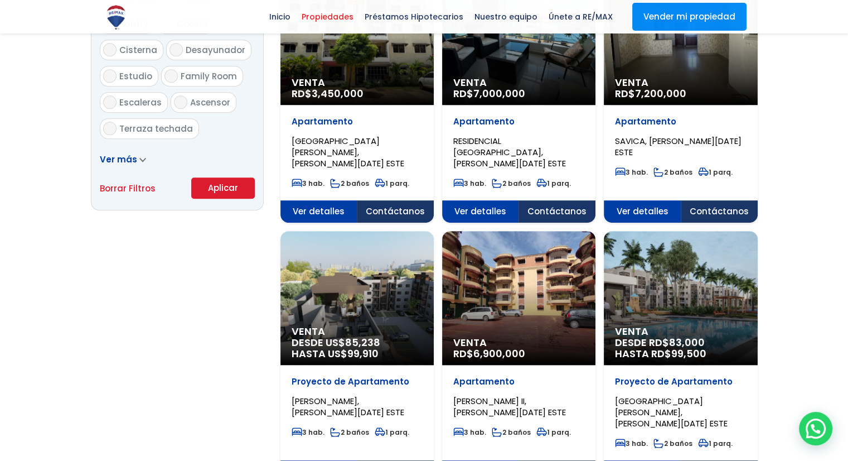
scroll to position [707, 0]
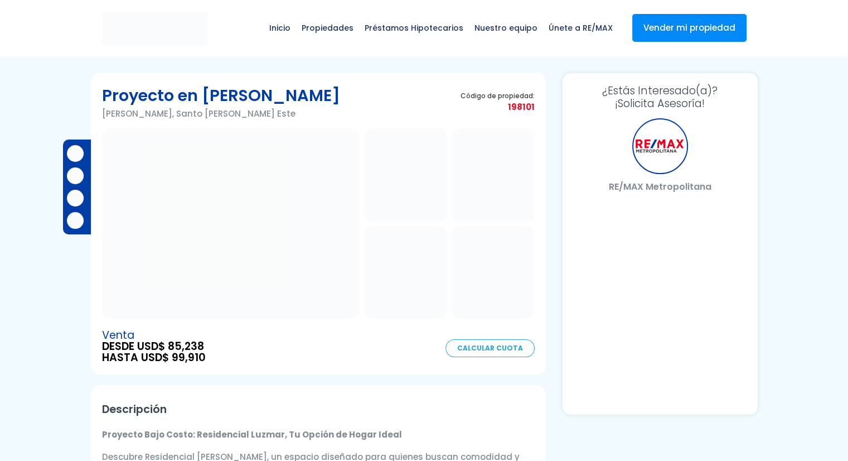
select select "PR"
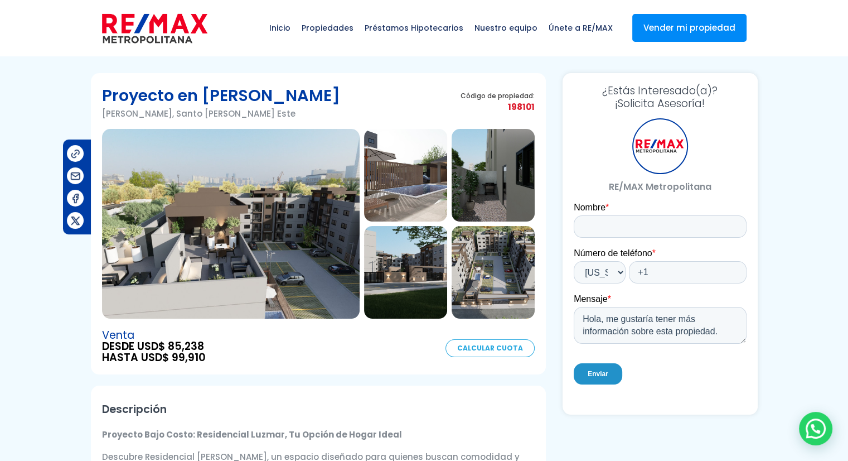
click at [386, 187] on img at bounding box center [405, 175] width 83 height 93
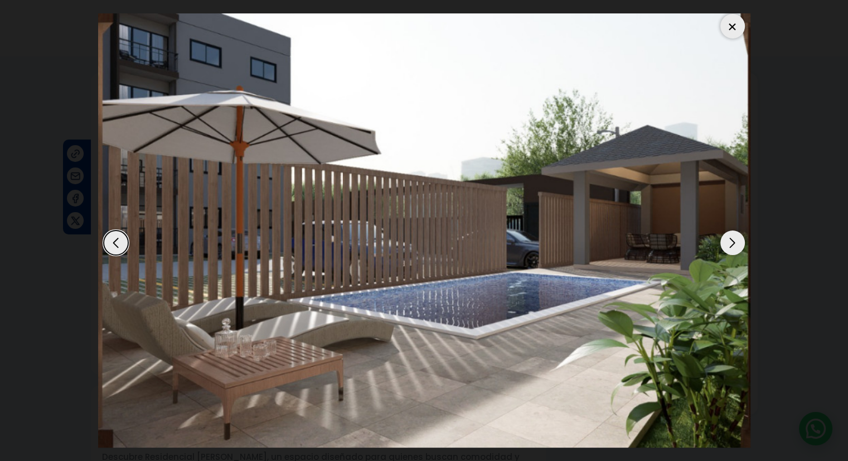
click at [733, 241] on div "Next slide" at bounding box center [732, 242] width 25 height 25
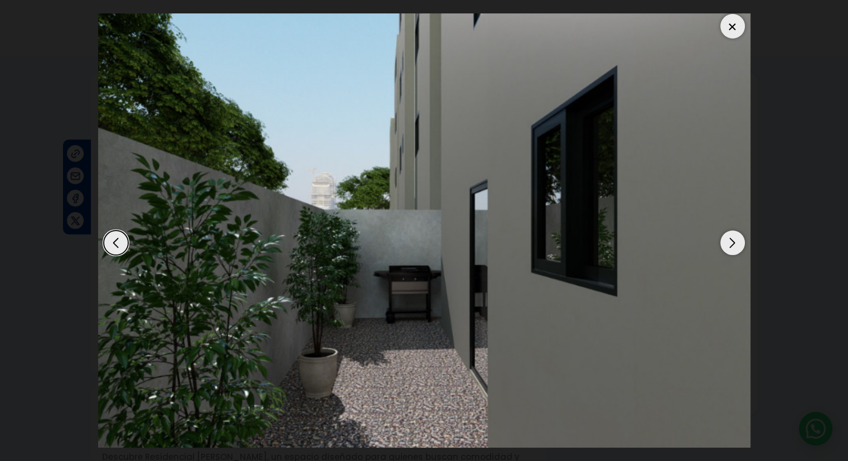
click at [733, 241] on div "Next slide" at bounding box center [732, 242] width 25 height 25
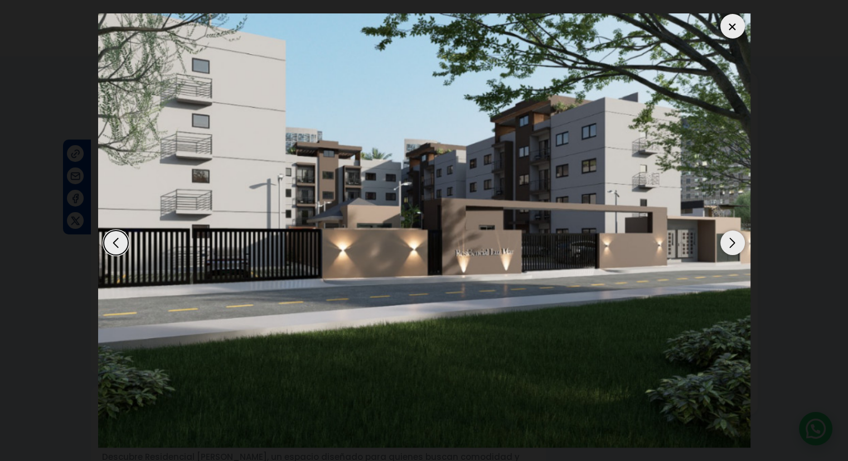
click at [733, 241] on div "Next slide" at bounding box center [732, 242] width 25 height 25
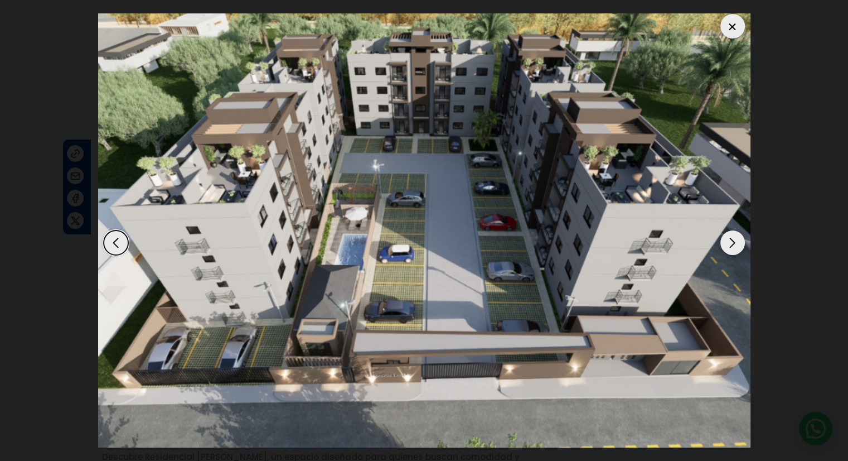
click at [733, 241] on div "Next slide" at bounding box center [732, 242] width 25 height 25
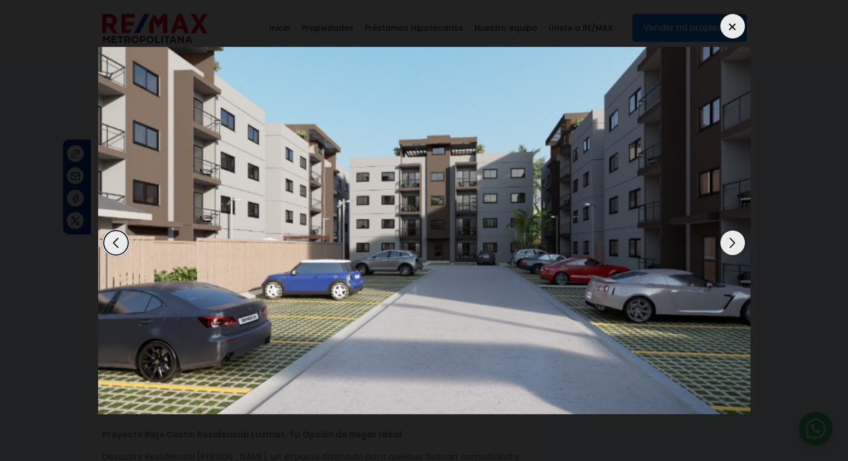
click at [733, 241] on div "Next slide" at bounding box center [732, 242] width 25 height 25
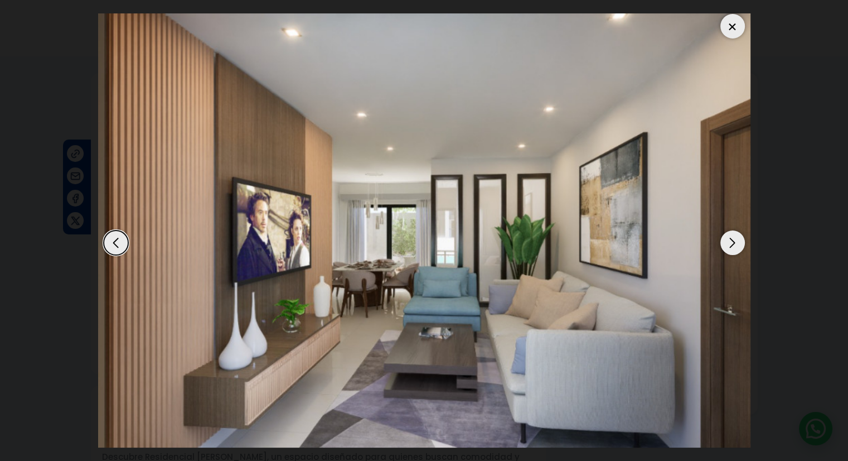
click at [733, 241] on div "Next slide" at bounding box center [732, 242] width 25 height 25
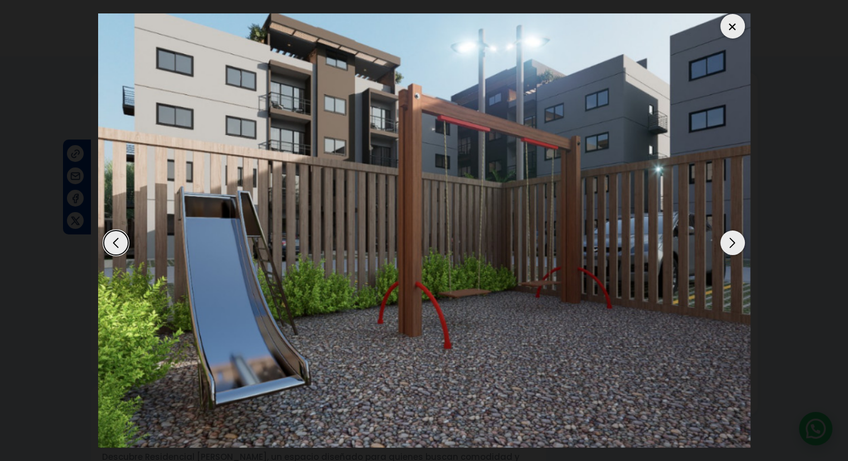
click at [733, 241] on div "Next slide" at bounding box center [732, 242] width 25 height 25
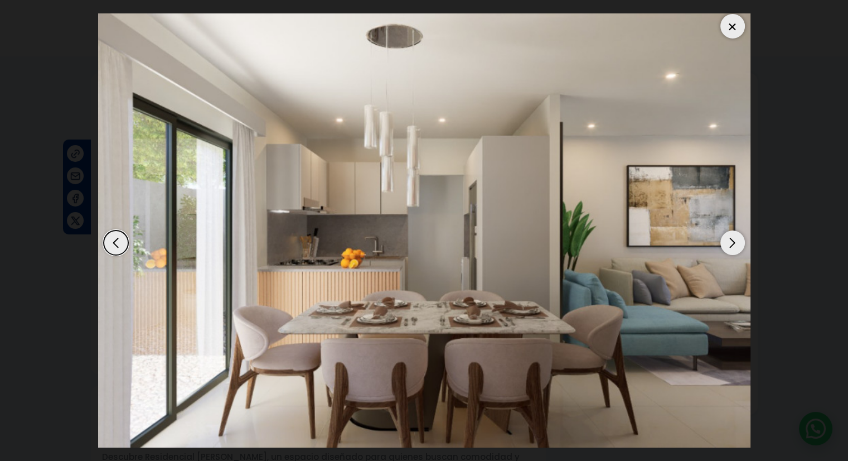
click at [733, 241] on div "Next slide" at bounding box center [732, 242] width 25 height 25
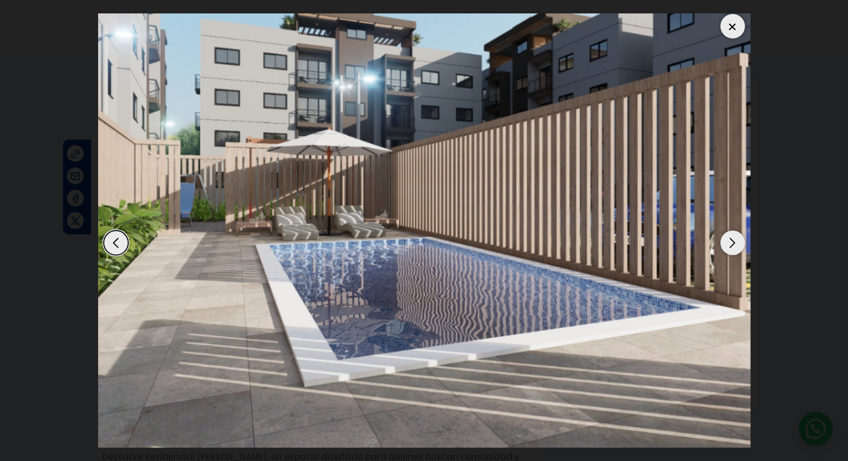
click at [733, 241] on div "Next slide" at bounding box center [732, 242] width 25 height 25
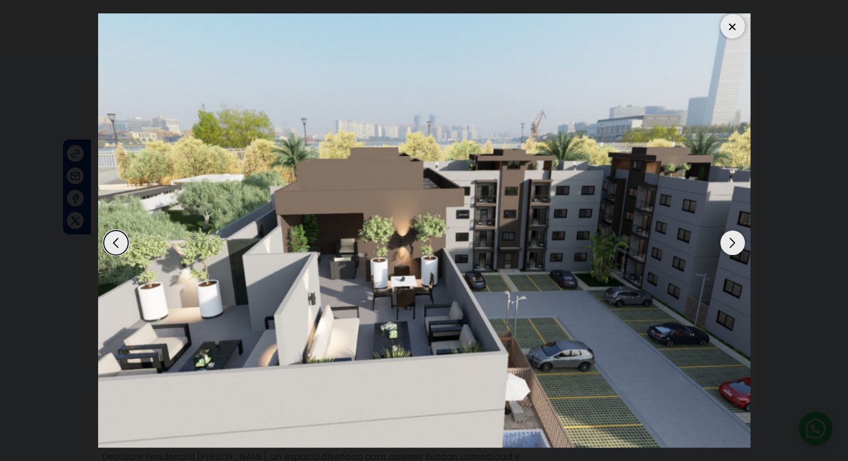
click at [733, 241] on div "Next slide" at bounding box center [732, 242] width 25 height 25
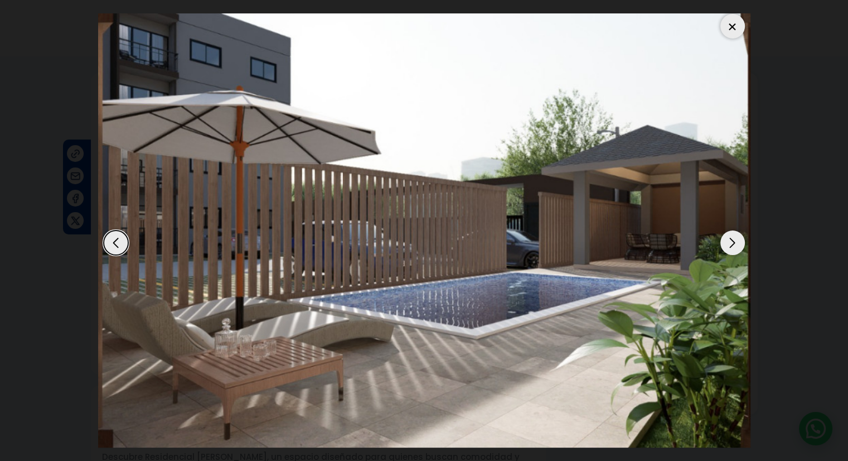
click at [732, 26] on div at bounding box center [732, 26] width 25 height 25
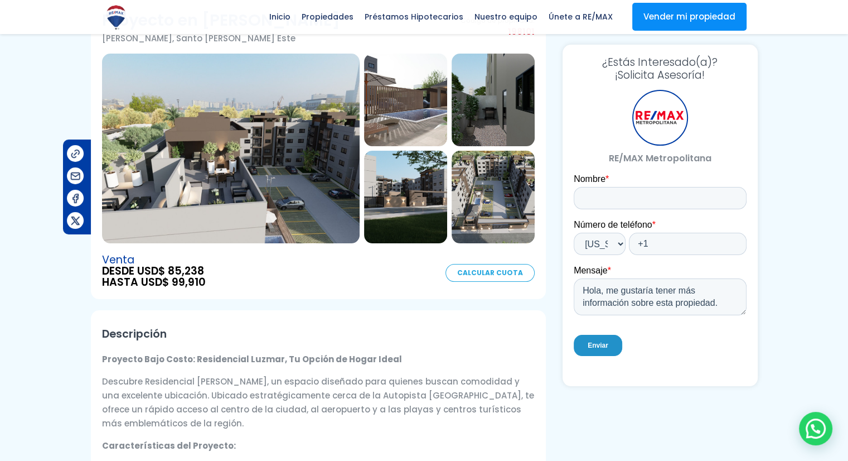
scroll to position [67, 0]
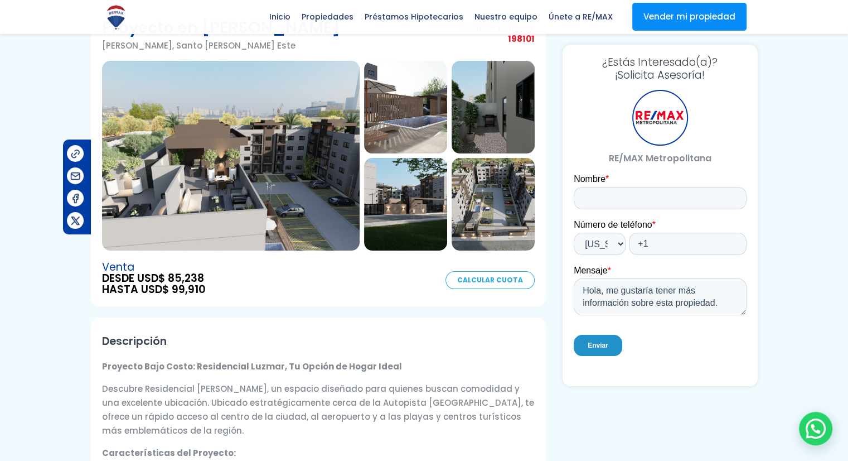
drag, startPoint x: 250, startPoint y: 172, endPoint x: 424, endPoint y: 124, distance: 180.1
click at [424, 124] on img at bounding box center [405, 107] width 83 height 93
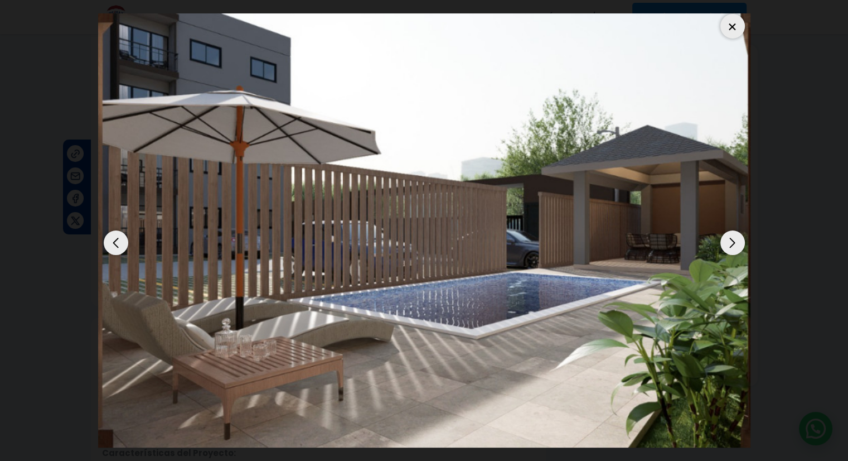
click at [727, 245] on div "Next slide" at bounding box center [732, 242] width 25 height 25
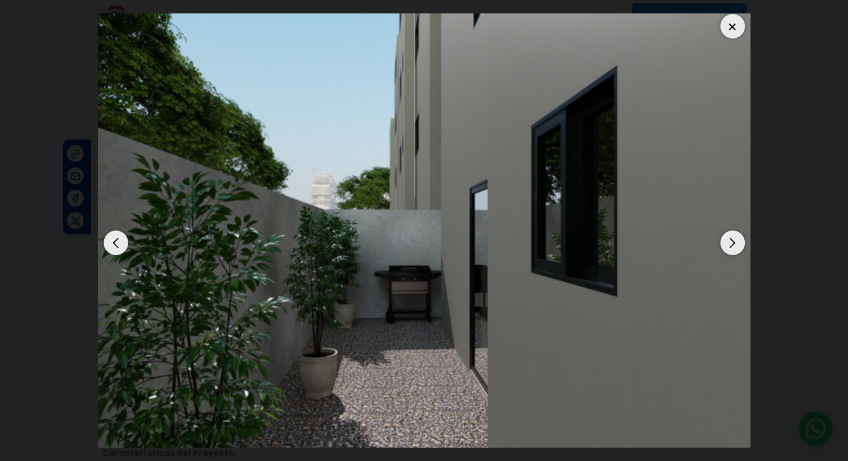
click at [727, 245] on div "Next slide" at bounding box center [732, 242] width 25 height 25
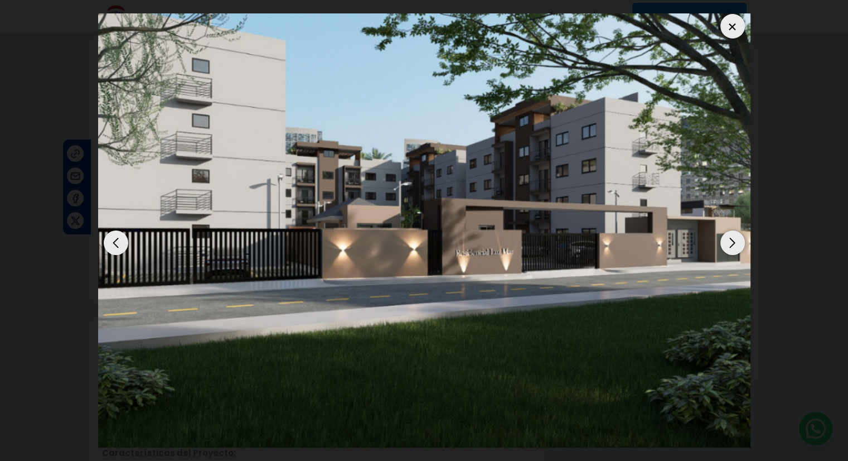
click at [727, 245] on div "Next slide" at bounding box center [732, 242] width 25 height 25
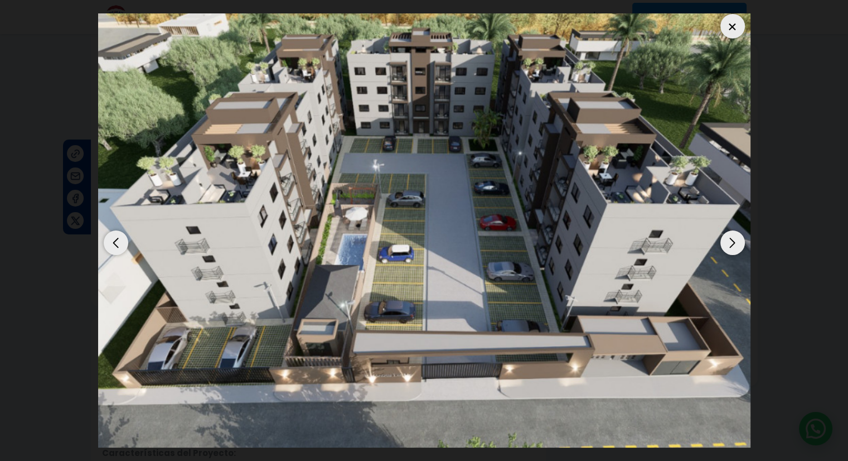
click at [727, 245] on div "Next slide" at bounding box center [732, 242] width 25 height 25
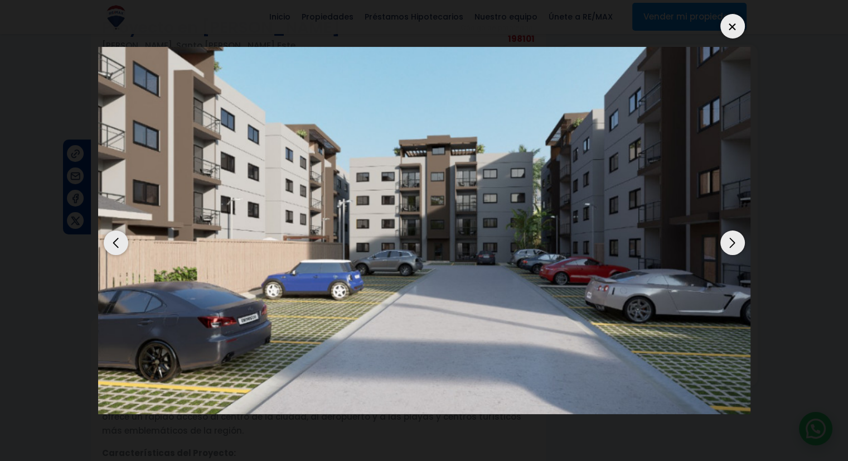
click at [727, 245] on div "Next slide" at bounding box center [732, 242] width 25 height 25
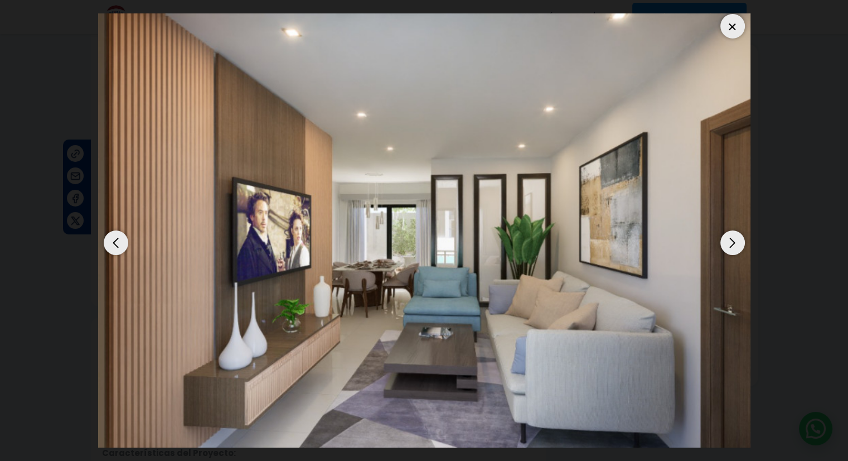
click at [727, 245] on div "Next slide" at bounding box center [732, 242] width 25 height 25
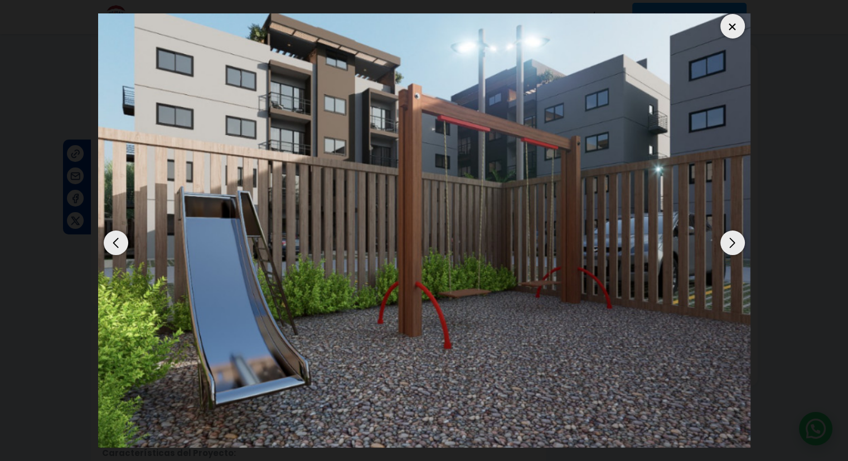
click at [727, 245] on div "Next slide" at bounding box center [732, 242] width 25 height 25
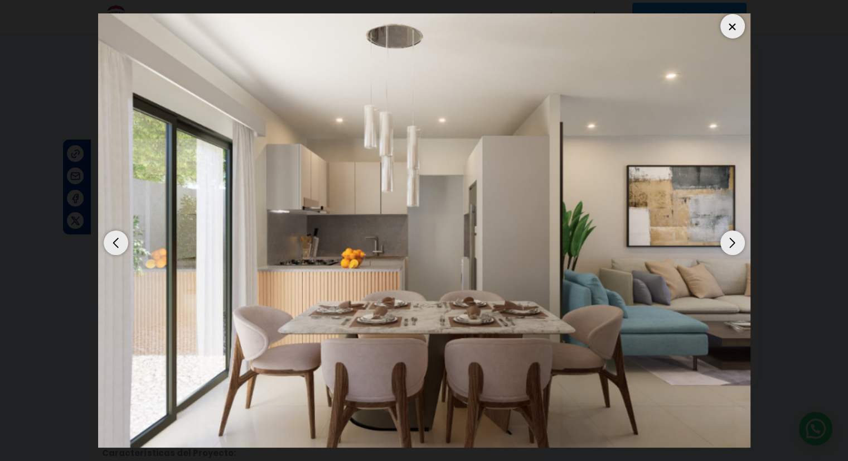
click at [727, 245] on div "Next slide" at bounding box center [732, 242] width 25 height 25
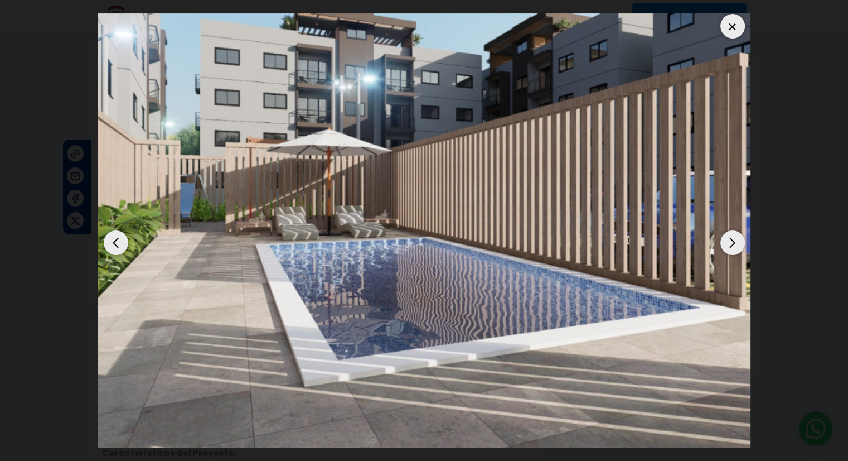
click at [727, 245] on div "Next slide" at bounding box center [732, 242] width 25 height 25
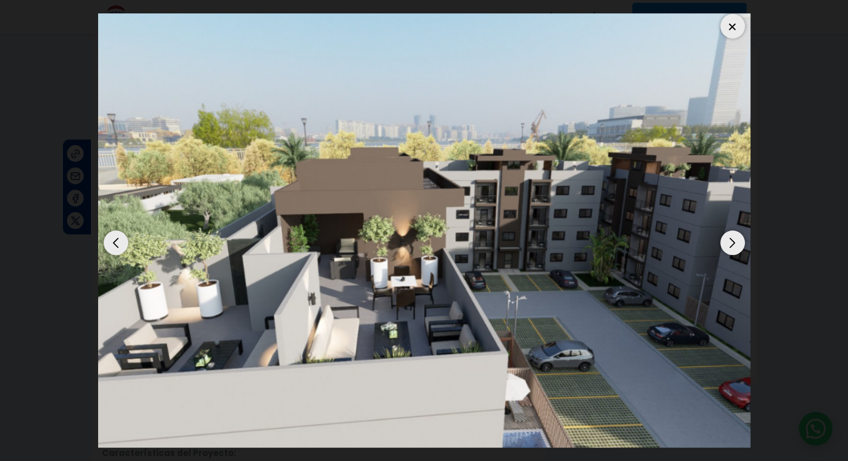
click at [727, 245] on div "Next slide" at bounding box center [732, 242] width 25 height 25
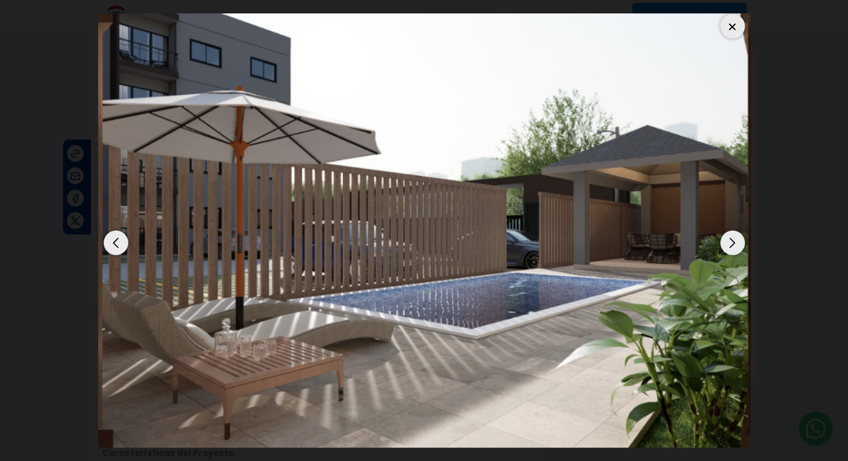
click at [727, 245] on div "Next slide" at bounding box center [732, 242] width 25 height 25
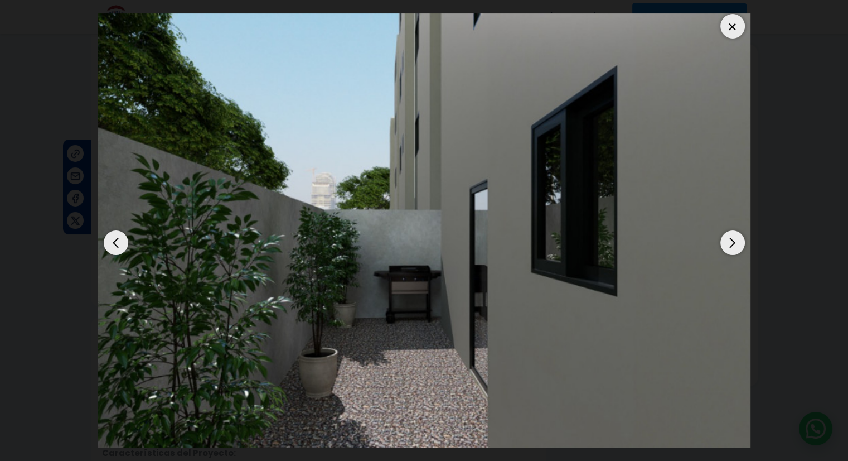
click at [727, 245] on div "Next slide" at bounding box center [732, 242] width 25 height 25
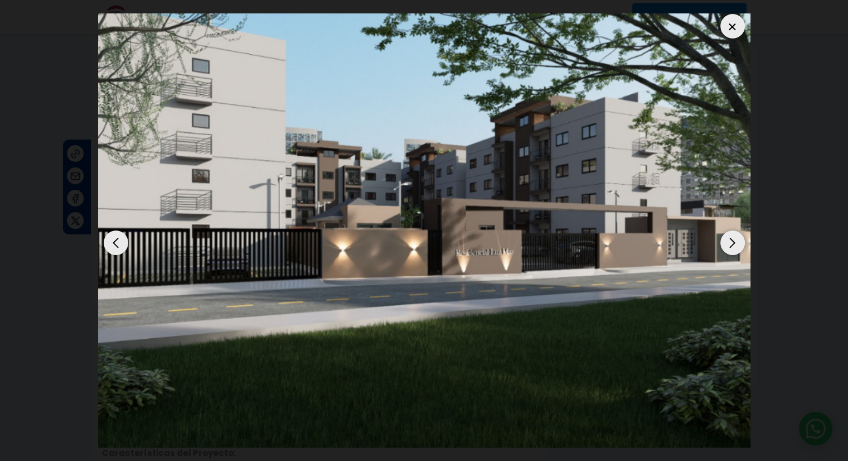
click at [727, 245] on div "Next slide" at bounding box center [732, 242] width 25 height 25
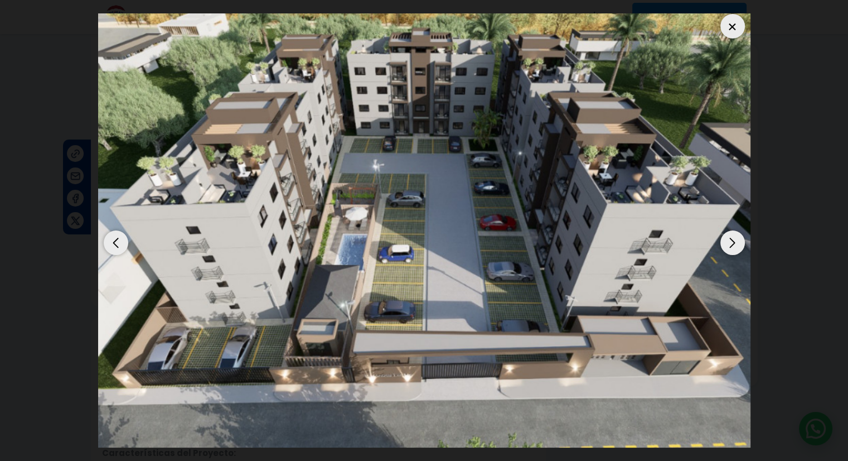
click at [727, 245] on div "Next slide" at bounding box center [732, 242] width 25 height 25
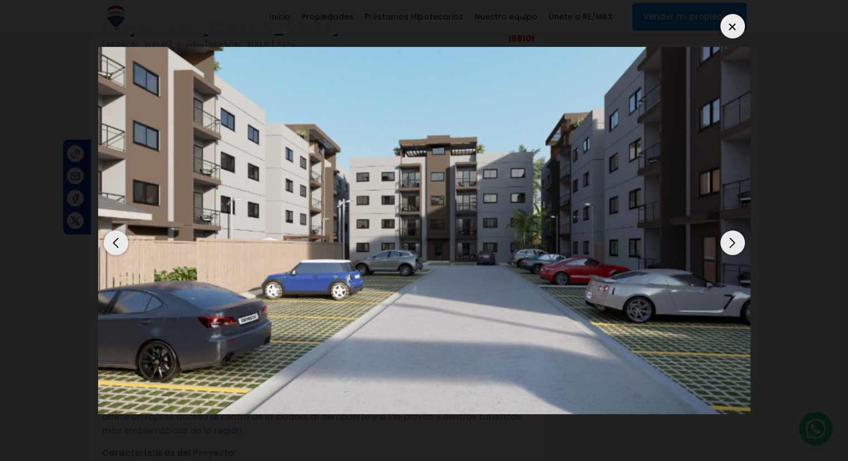
click at [727, 245] on div "Next slide" at bounding box center [732, 242] width 25 height 25
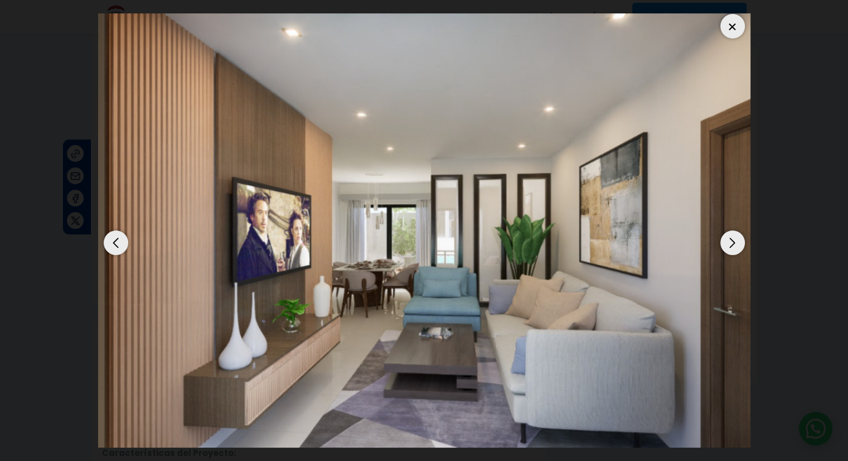
click at [732, 23] on div at bounding box center [732, 26] width 25 height 25
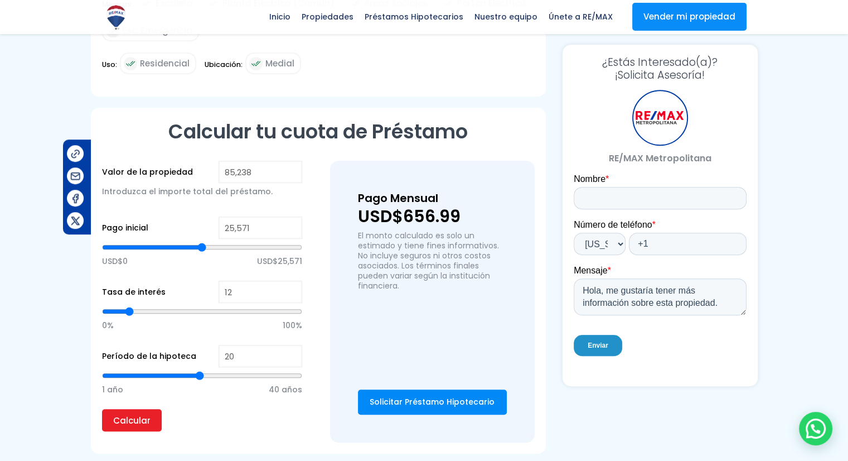
scroll to position [683, 0]
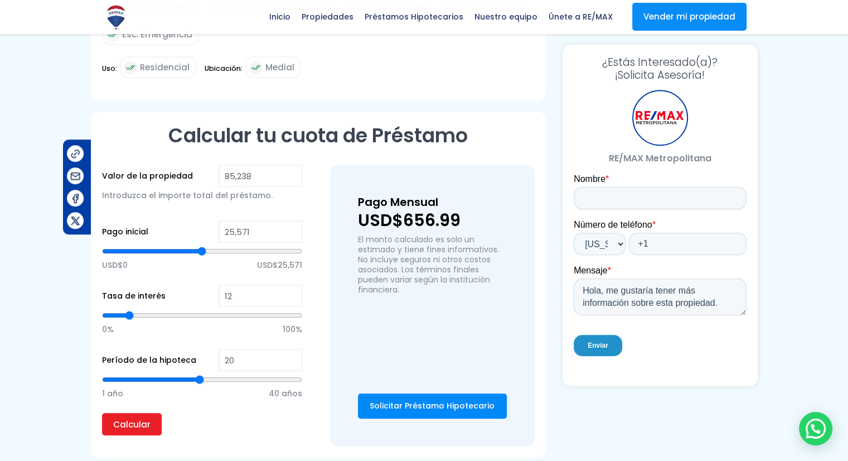
click at [148, 425] on input "Calcular" at bounding box center [132, 424] width 60 height 22
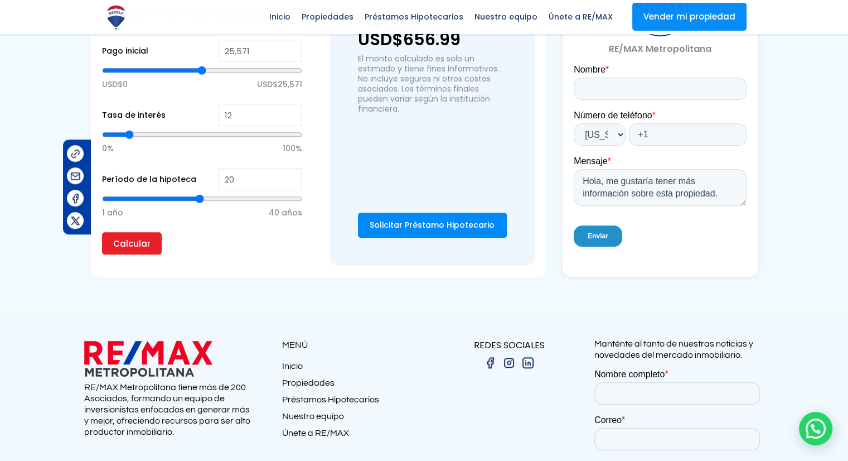
scroll to position [0, 0]
